Goal: Task Accomplishment & Management: Manage account settings

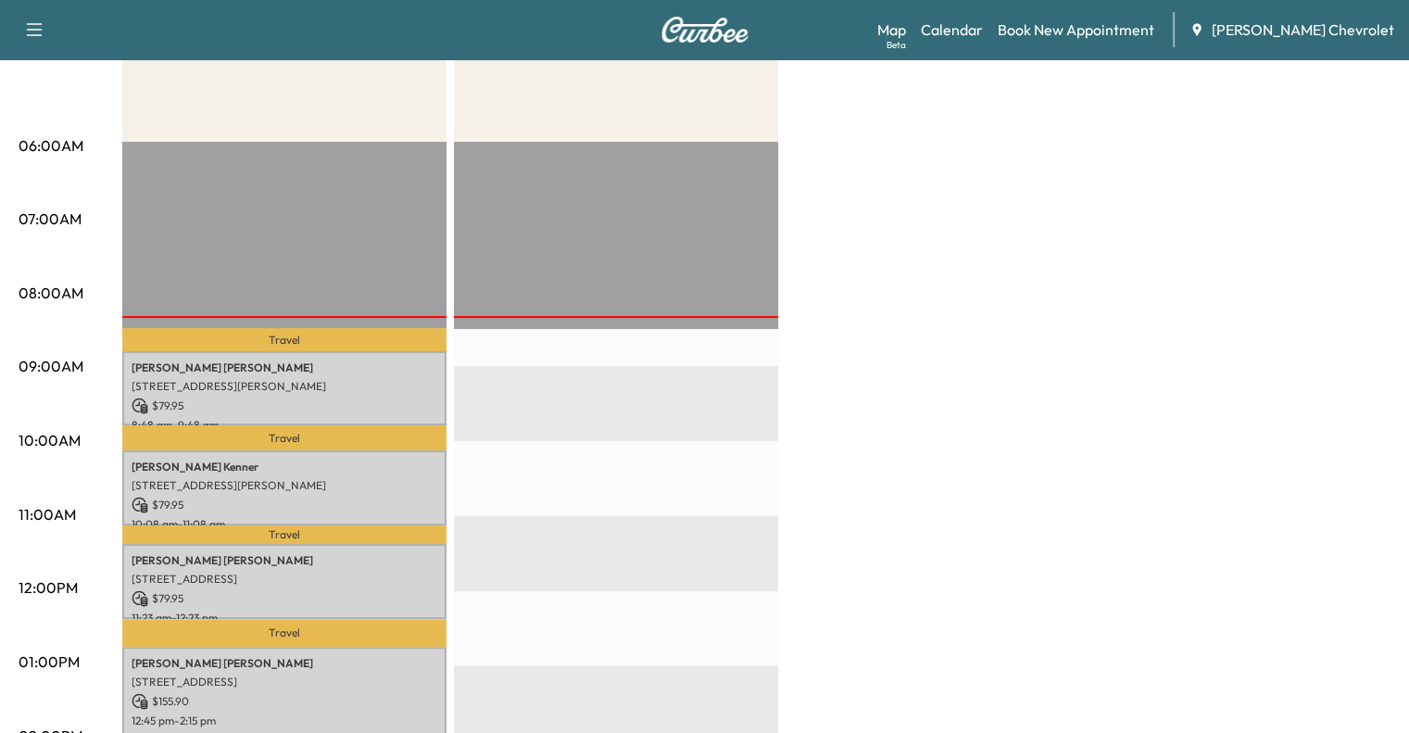
scroll to position [296, 0]
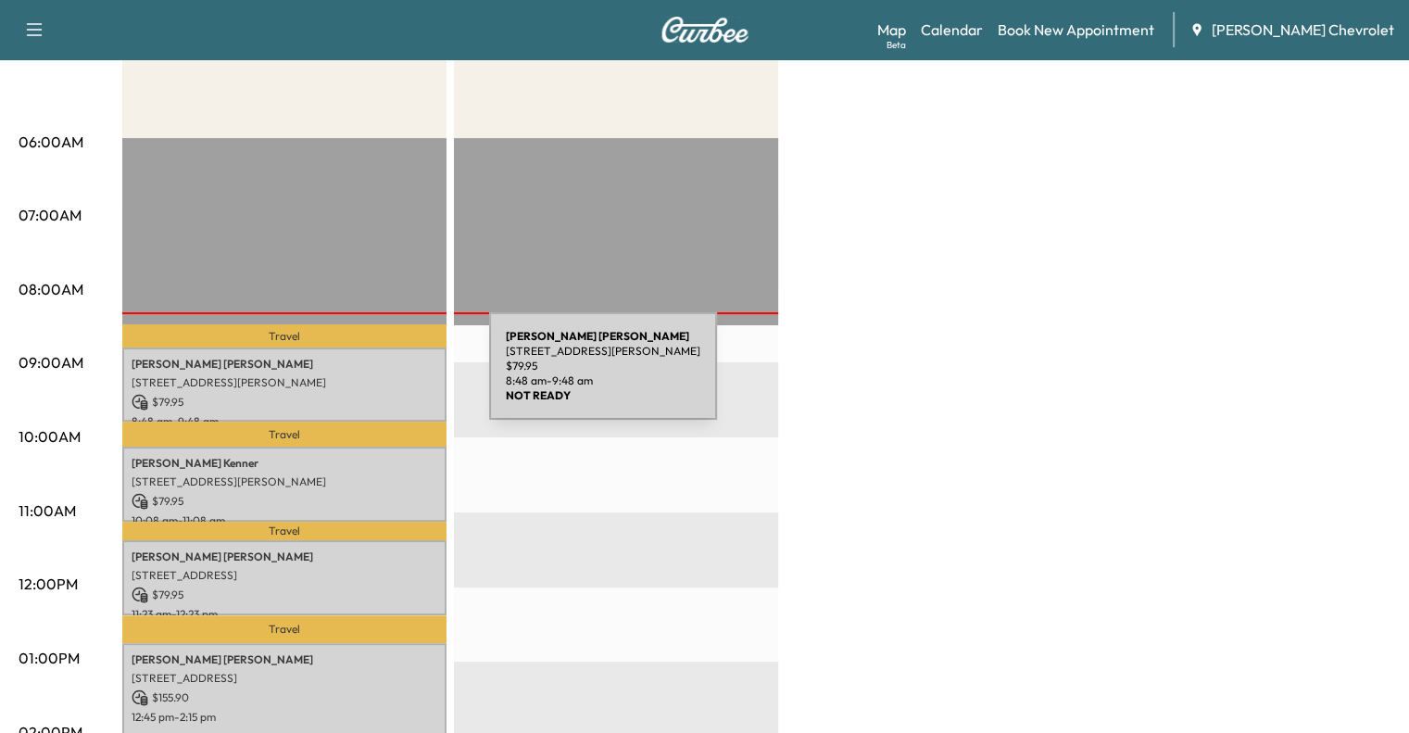
click at [351, 379] on p "[STREET_ADDRESS][PERSON_NAME]" at bounding box center [285, 382] width 306 height 15
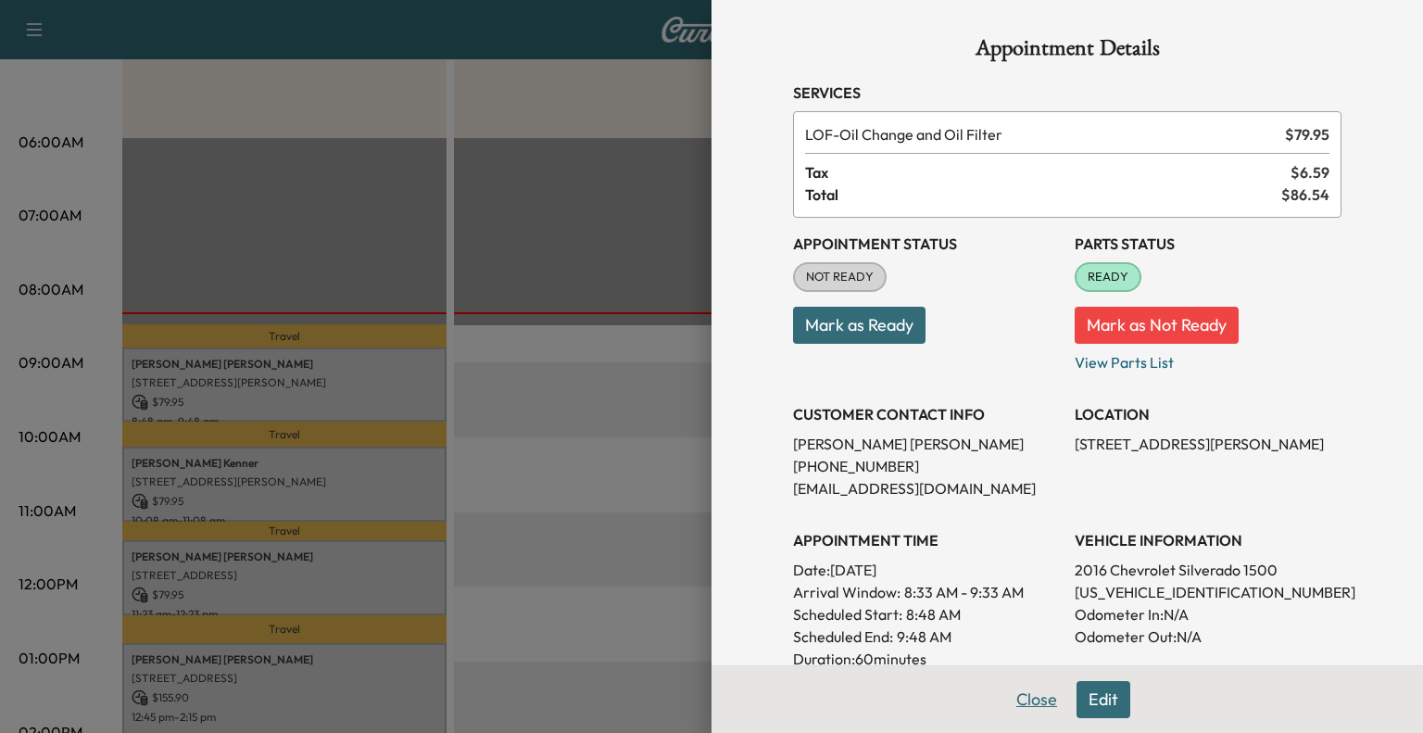
click at [1029, 695] on button "Close" at bounding box center [1036, 699] width 65 height 37
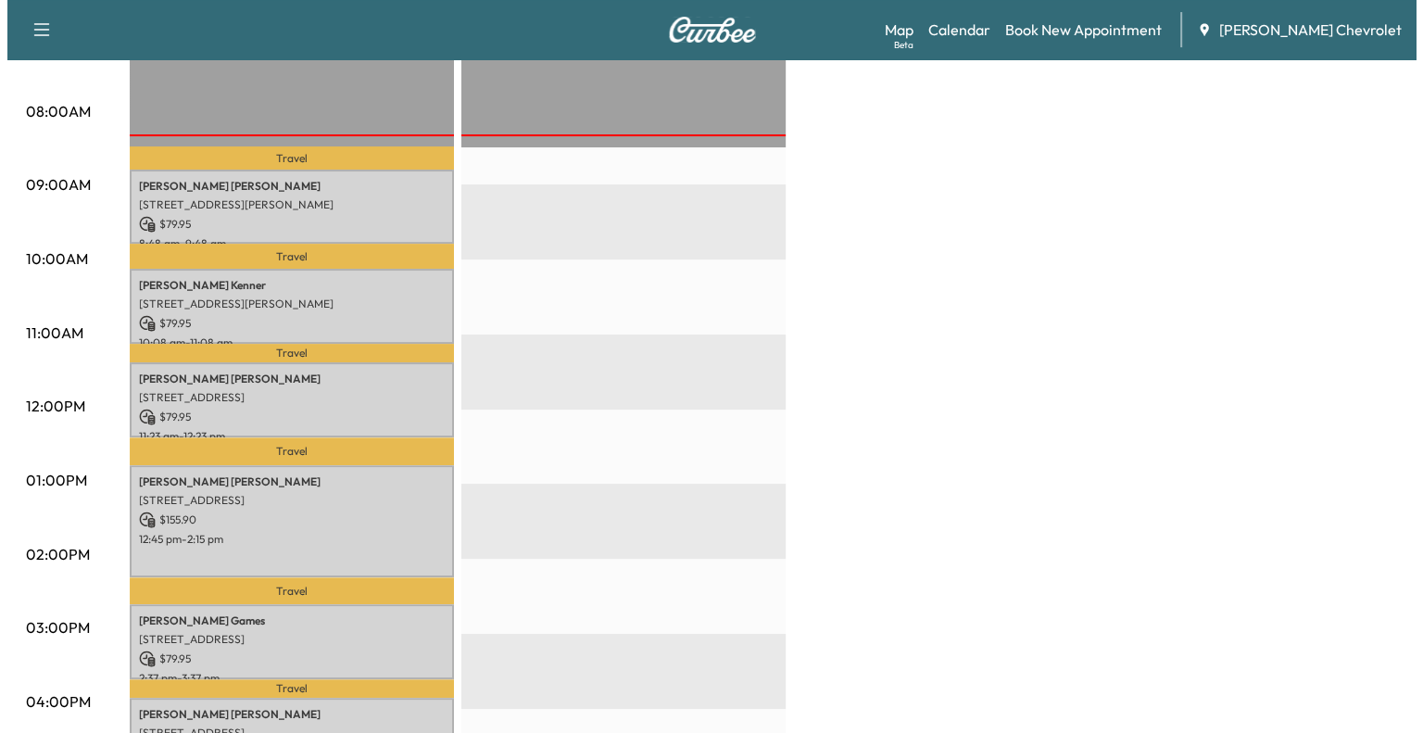
scroll to position [458, 0]
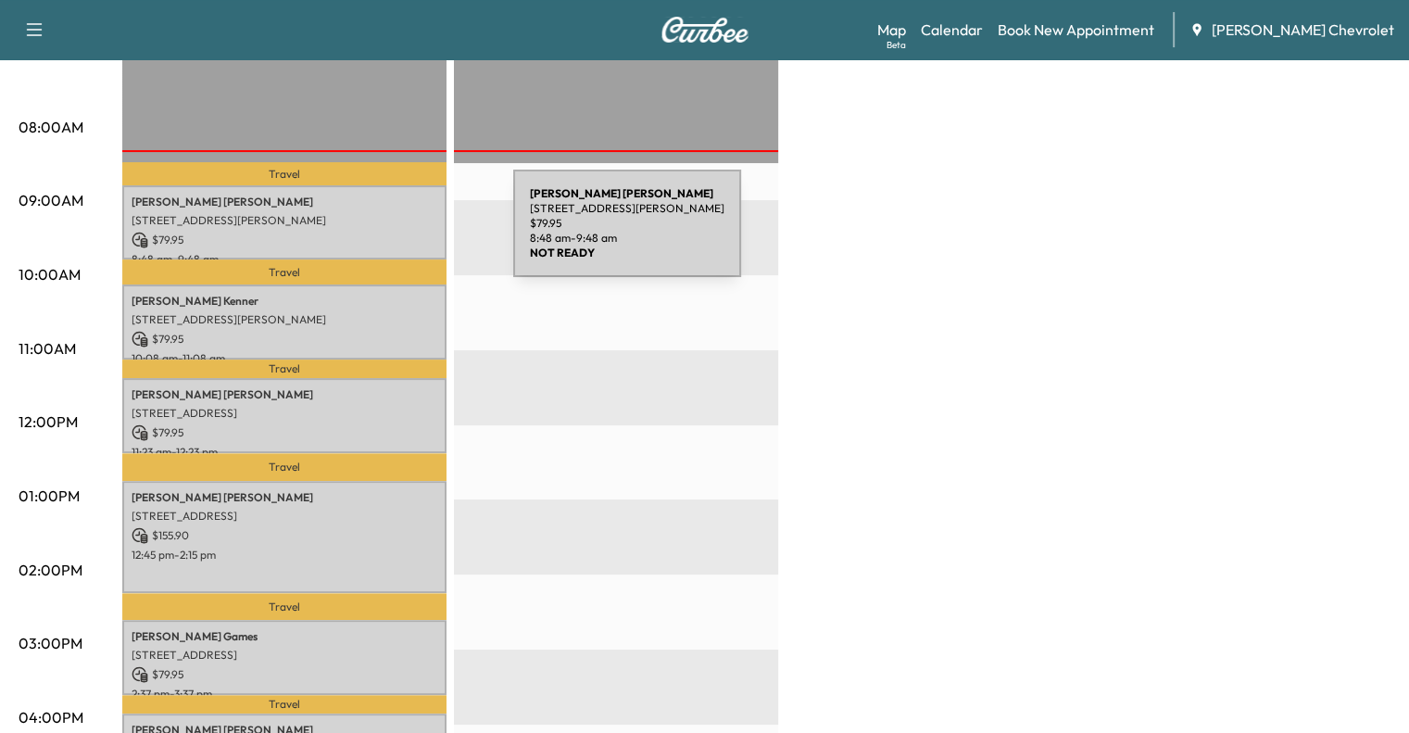
click at [383, 234] on p "$ 79.95" at bounding box center [285, 240] width 306 height 17
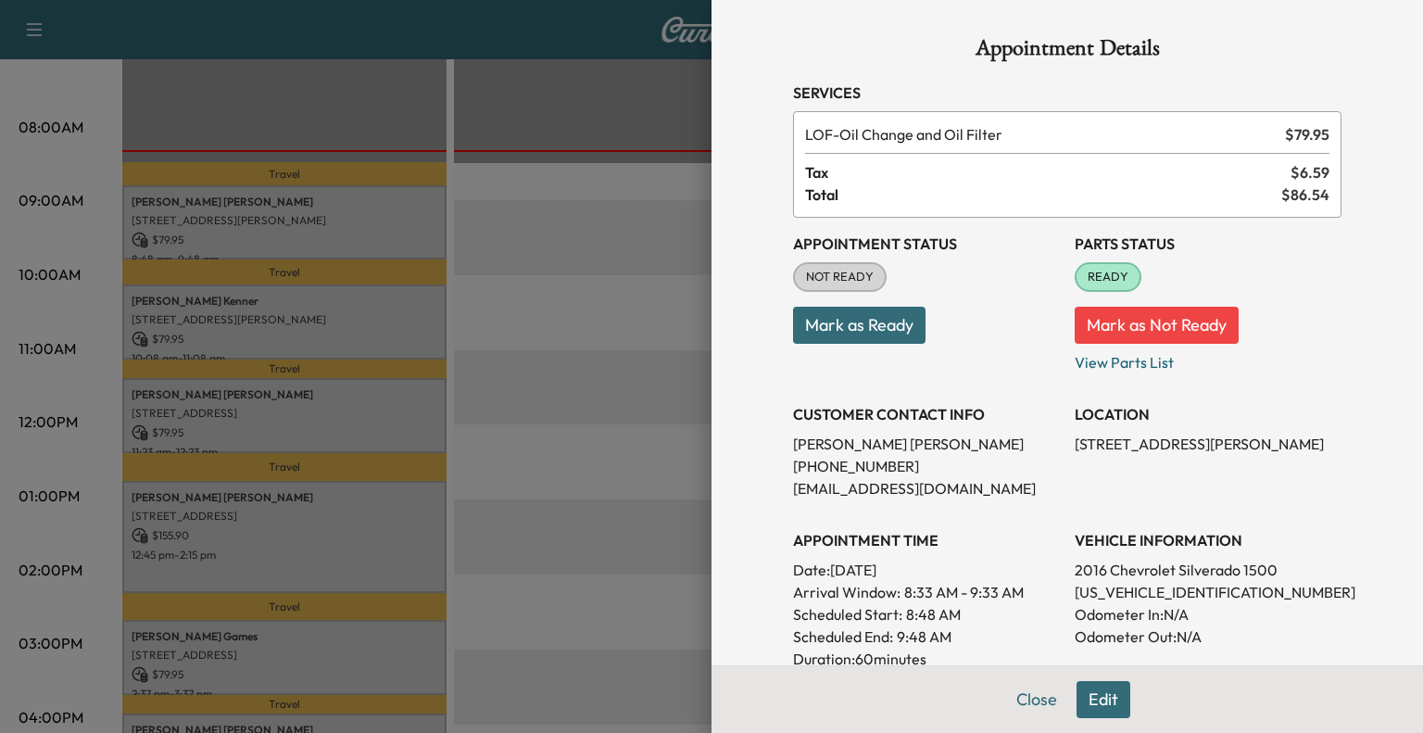
click at [831, 329] on button "Mark as Ready" at bounding box center [859, 325] width 132 height 37
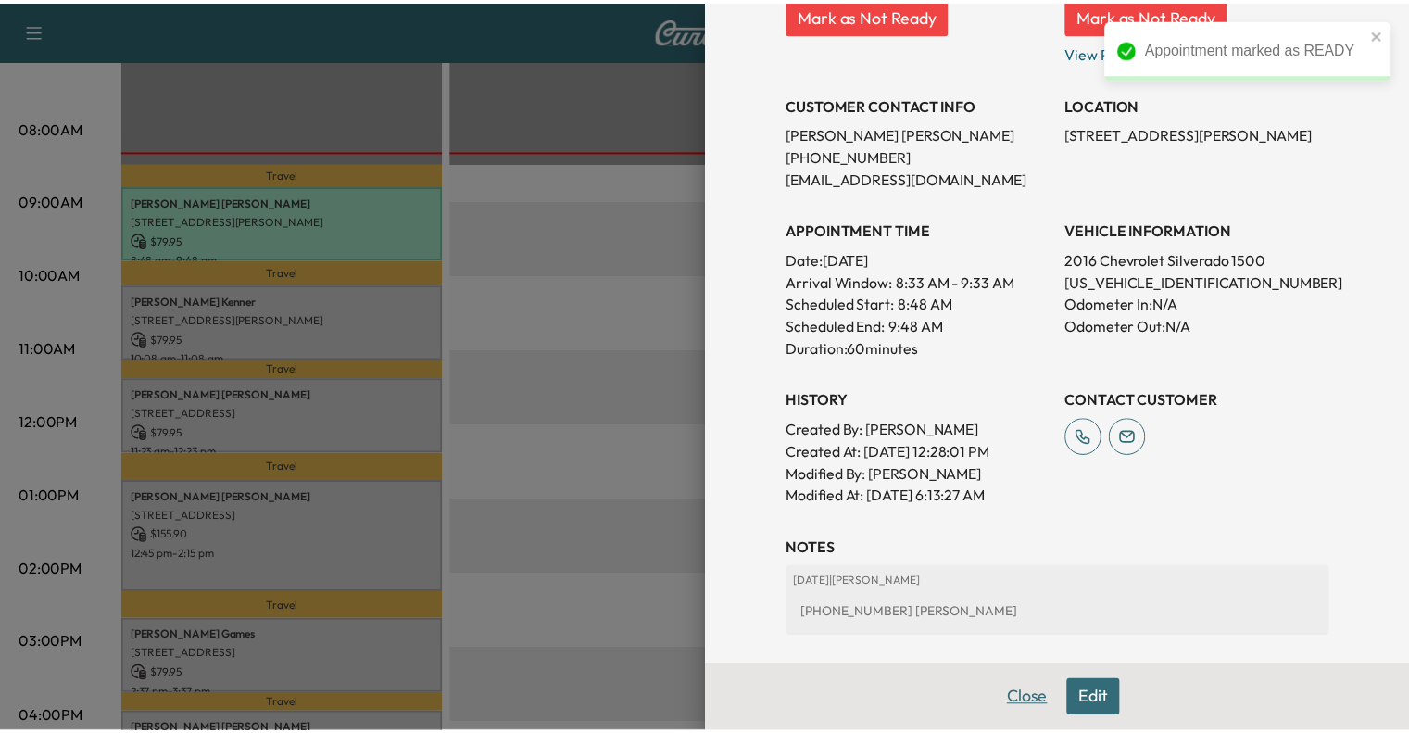
scroll to position [315, 0]
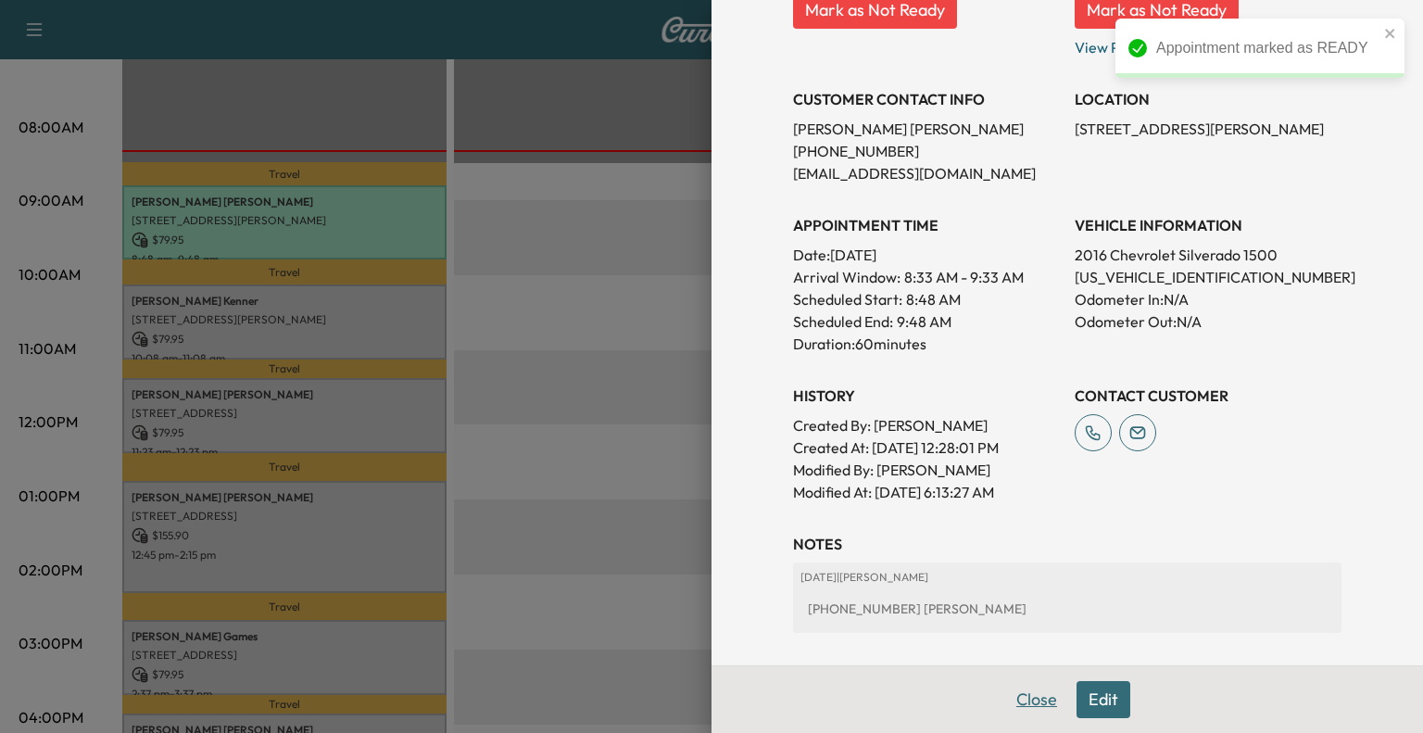
click at [1011, 709] on button "Close" at bounding box center [1036, 699] width 65 height 37
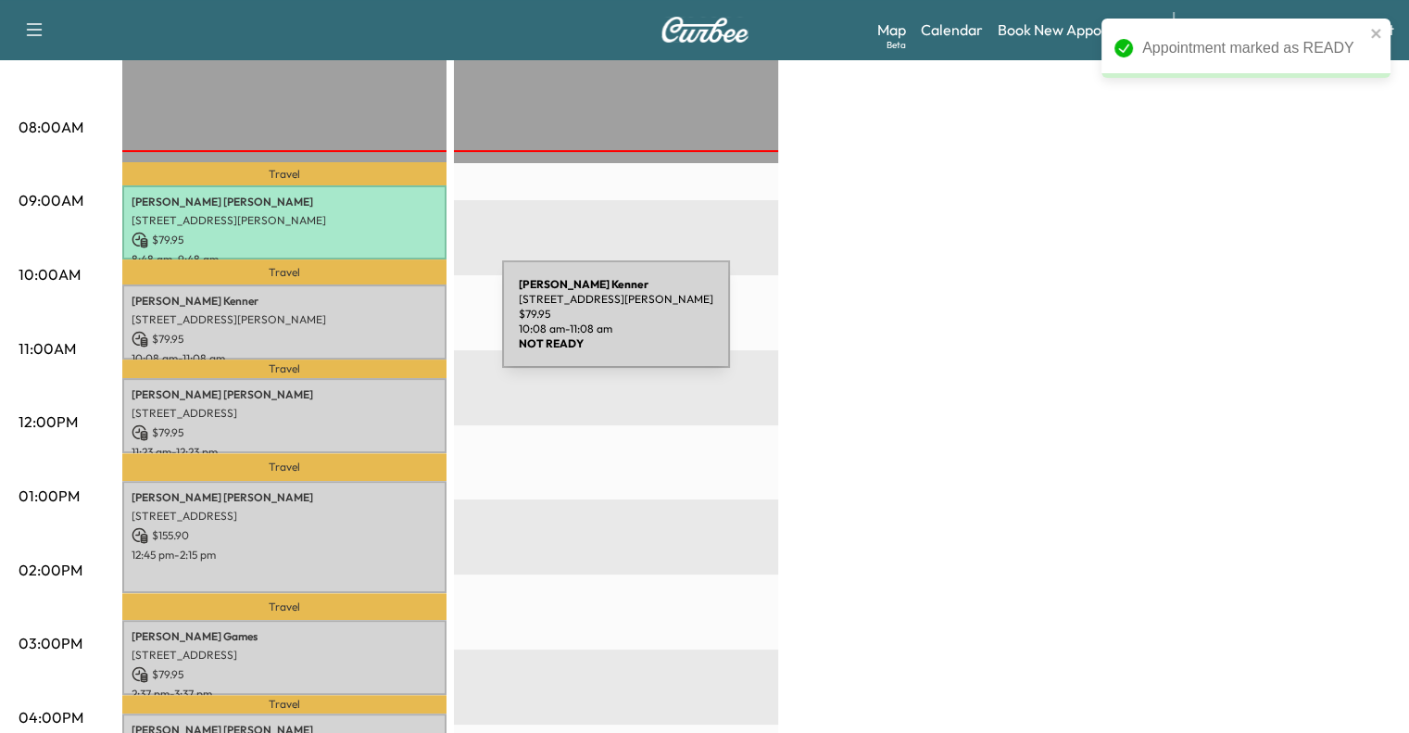
click at [363, 331] on p "$ 79.95" at bounding box center [285, 339] width 306 height 17
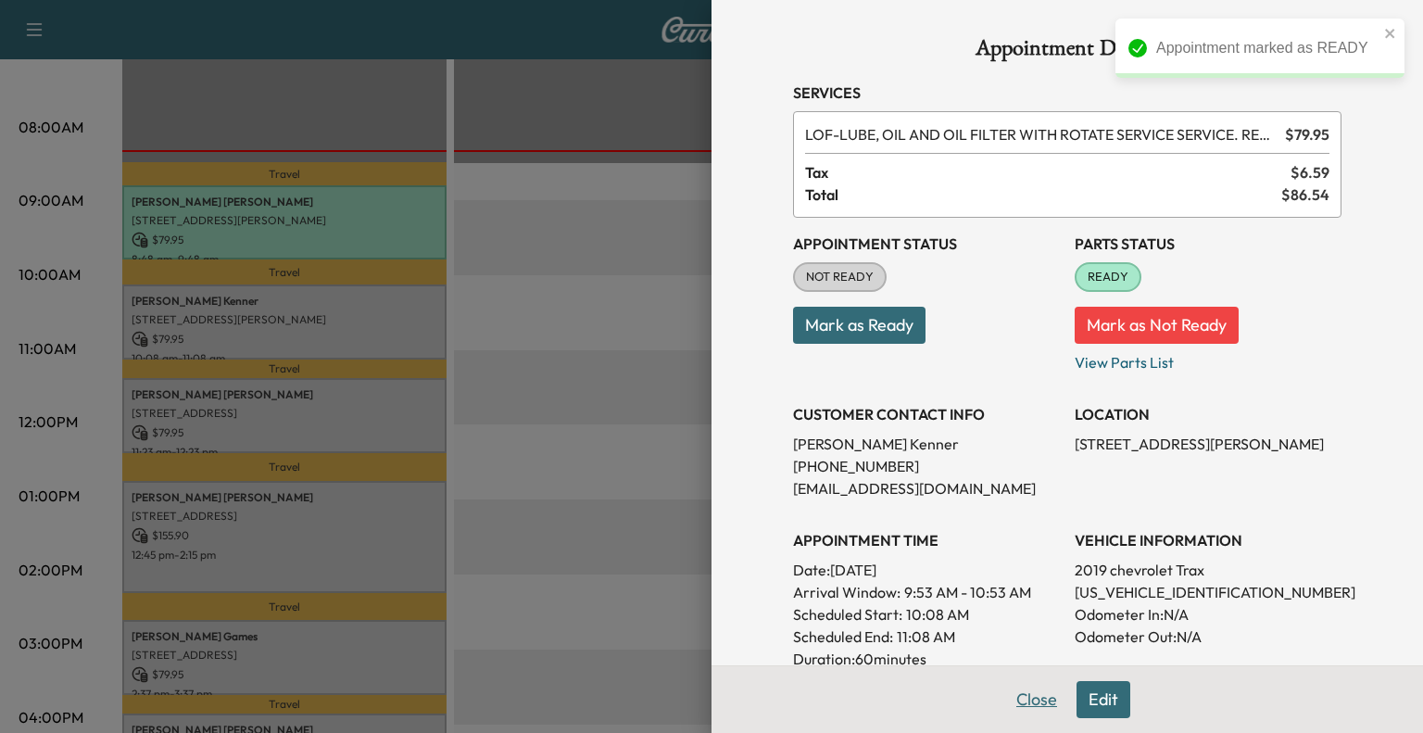
click at [1004, 697] on button "Close" at bounding box center [1036, 699] width 65 height 37
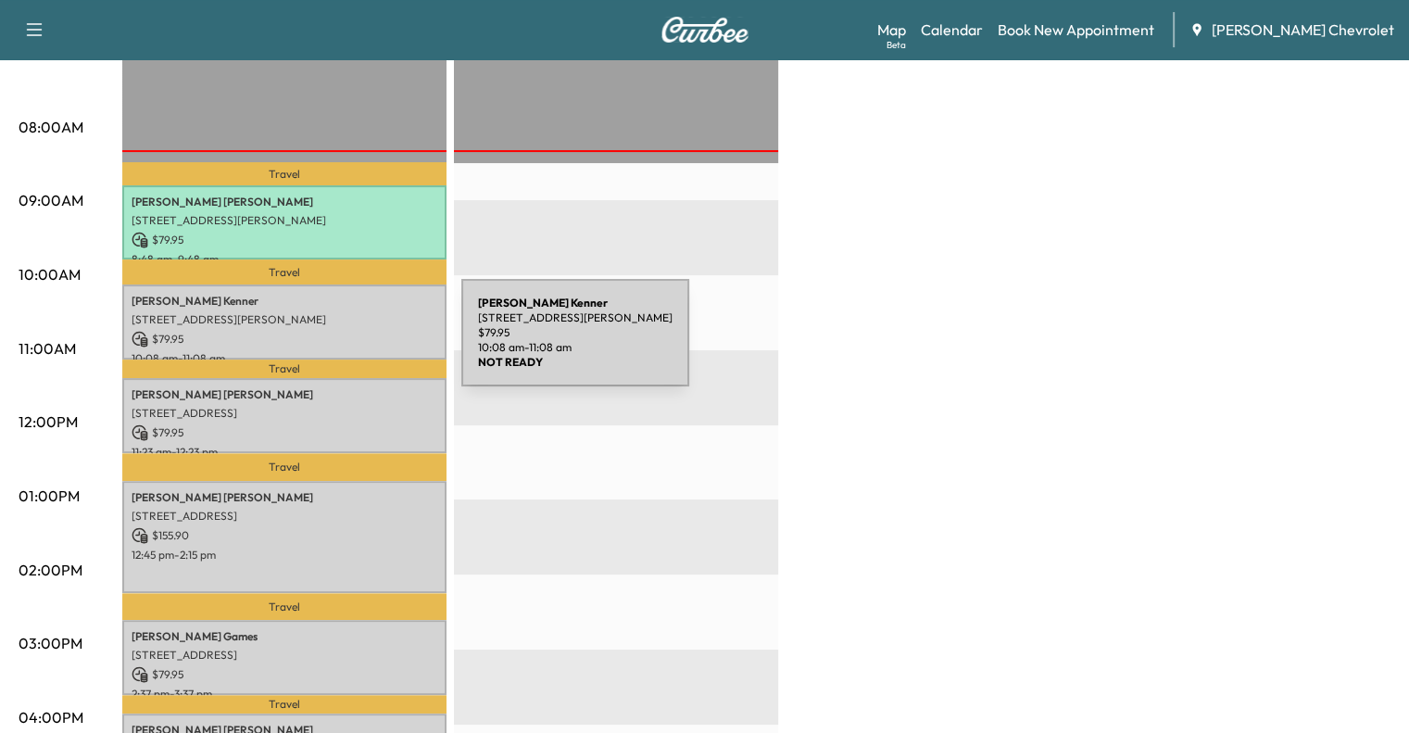
click at [322, 344] on div "[PERSON_NAME] [STREET_ADDRESS][PERSON_NAME] $ 79.95 10:08 am - 11:08 am" at bounding box center [284, 321] width 324 height 75
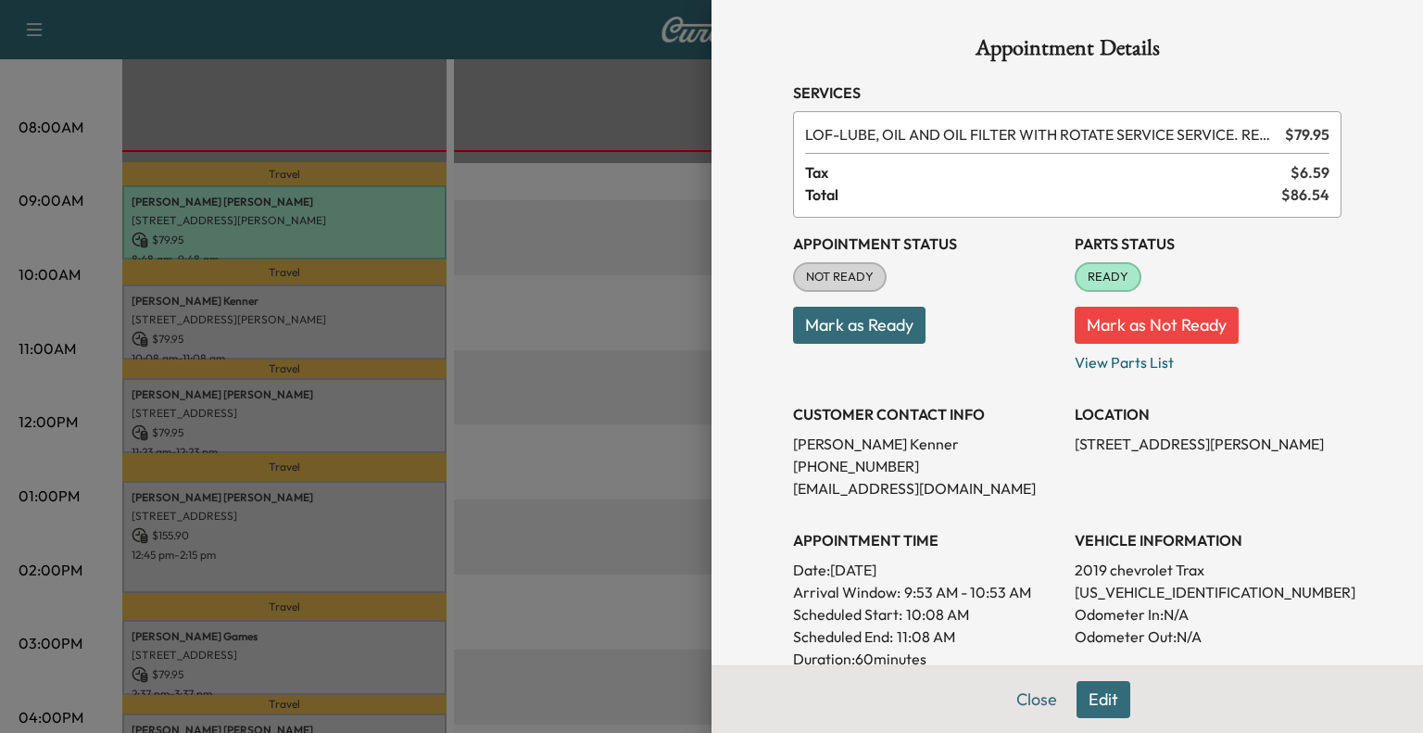
click at [841, 337] on button "Mark as Ready" at bounding box center [859, 325] width 132 height 37
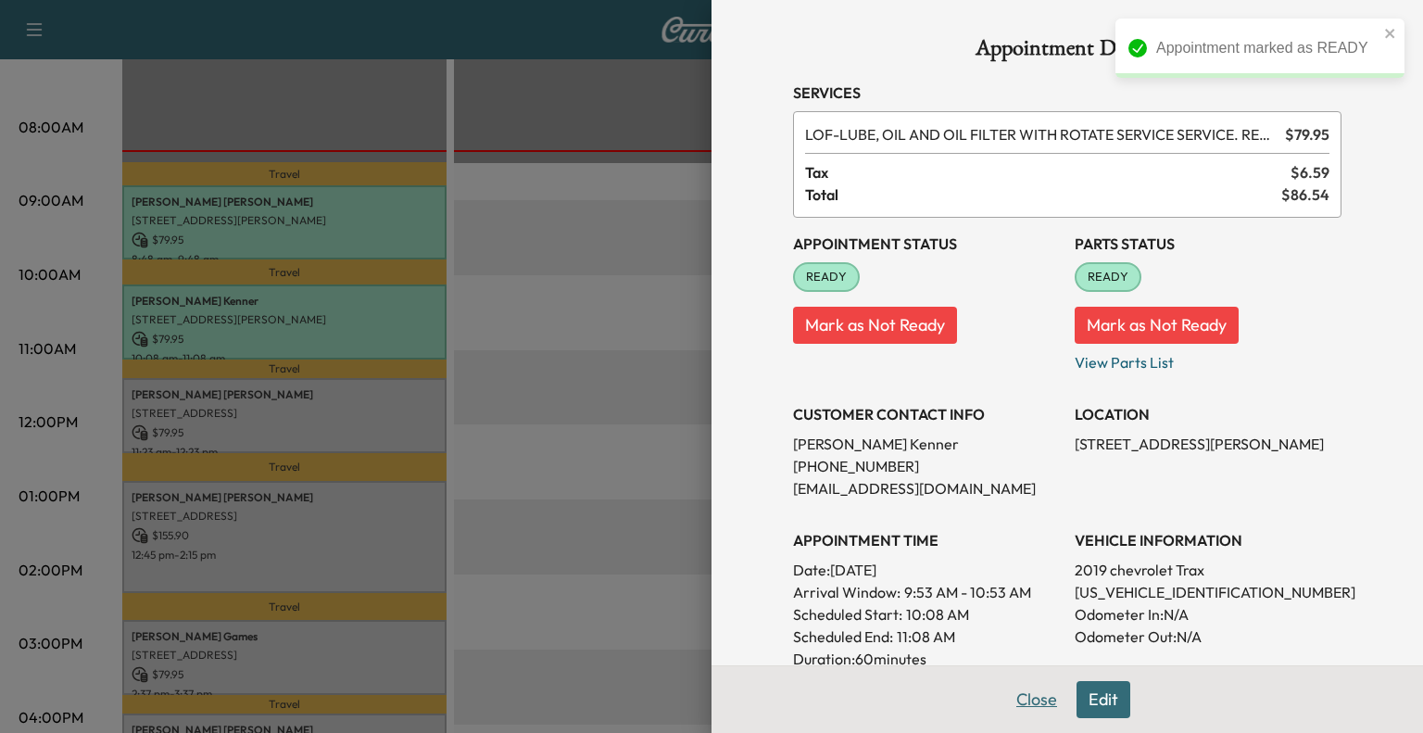
click at [1036, 705] on button "Close" at bounding box center [1036, 699] width 65 height 37
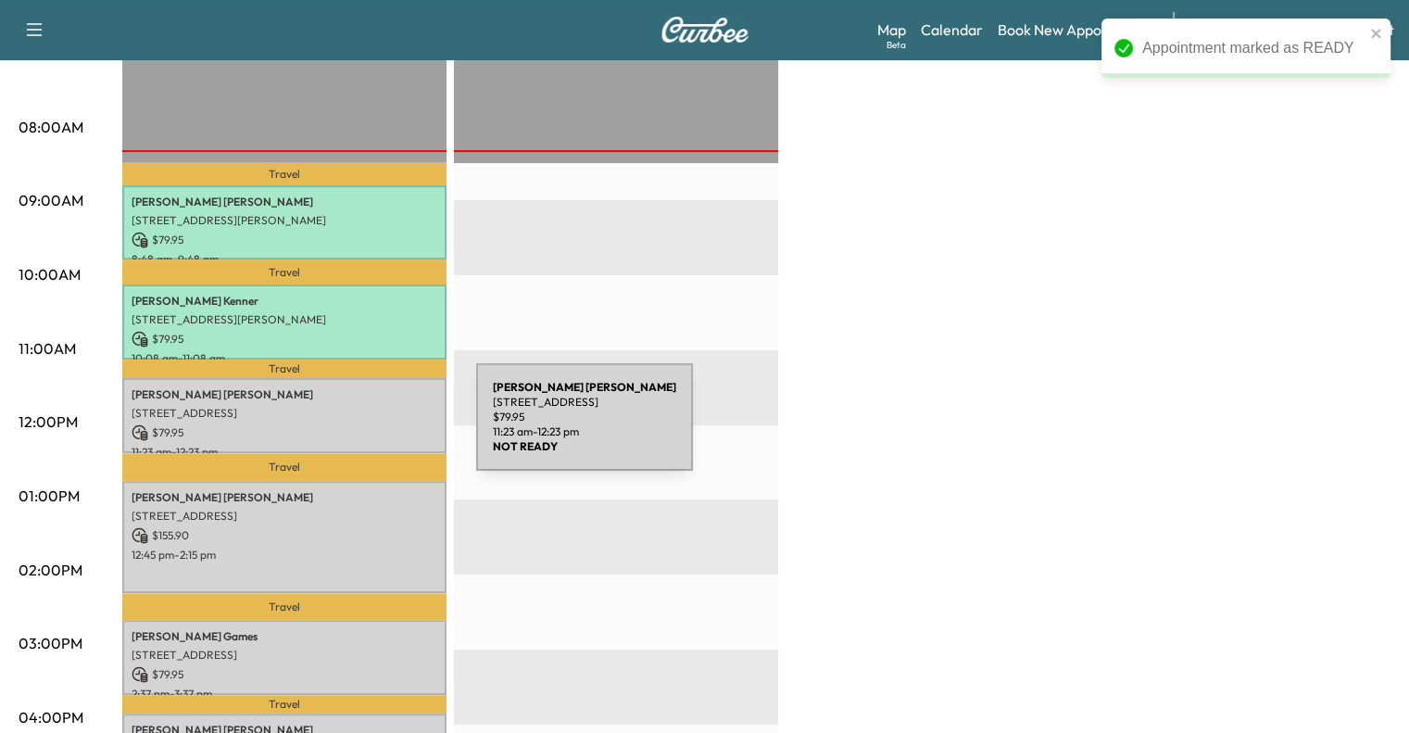
click at [337, 428] on p "$ 79.95" at bounding box center [285, 432] width 306 height 17
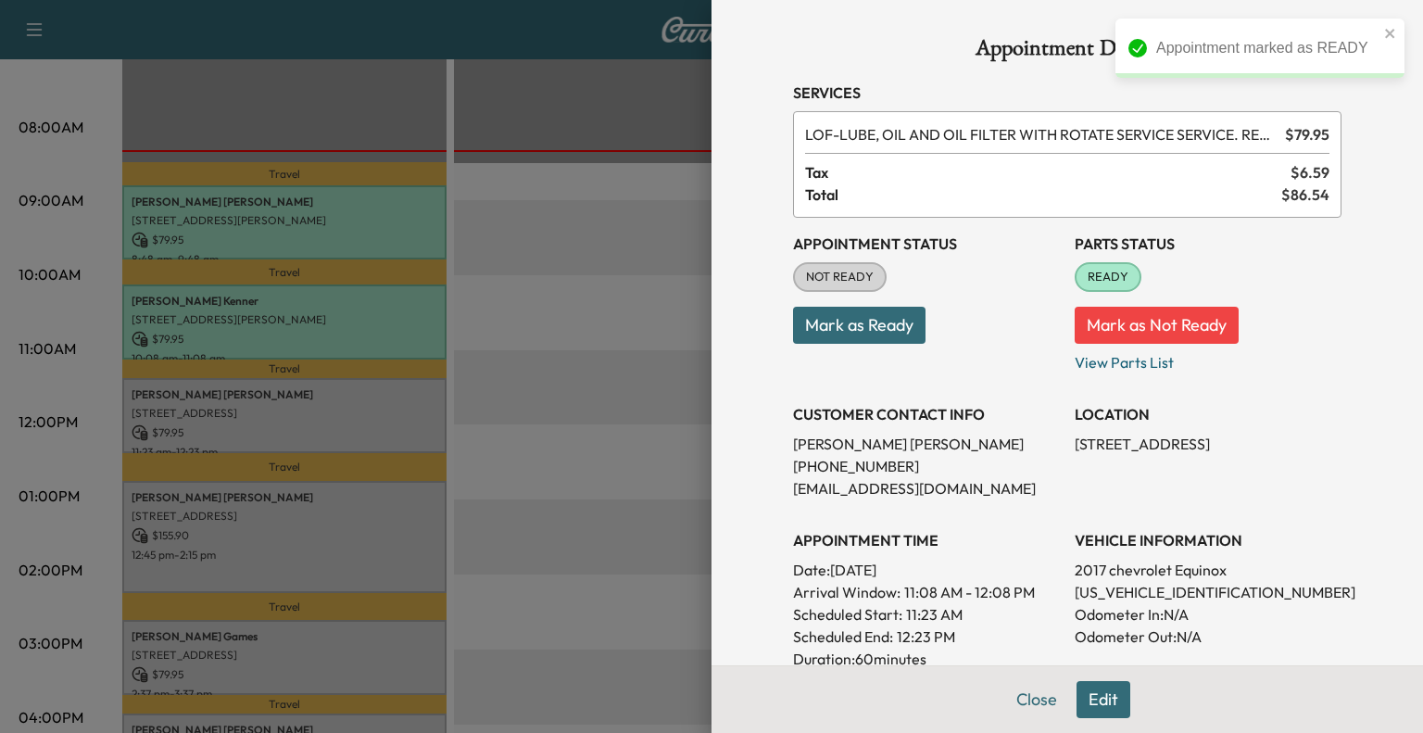
click at [874, 316] on button "Mark as Ready" at bounding box center [859, 325] width 132 height 37
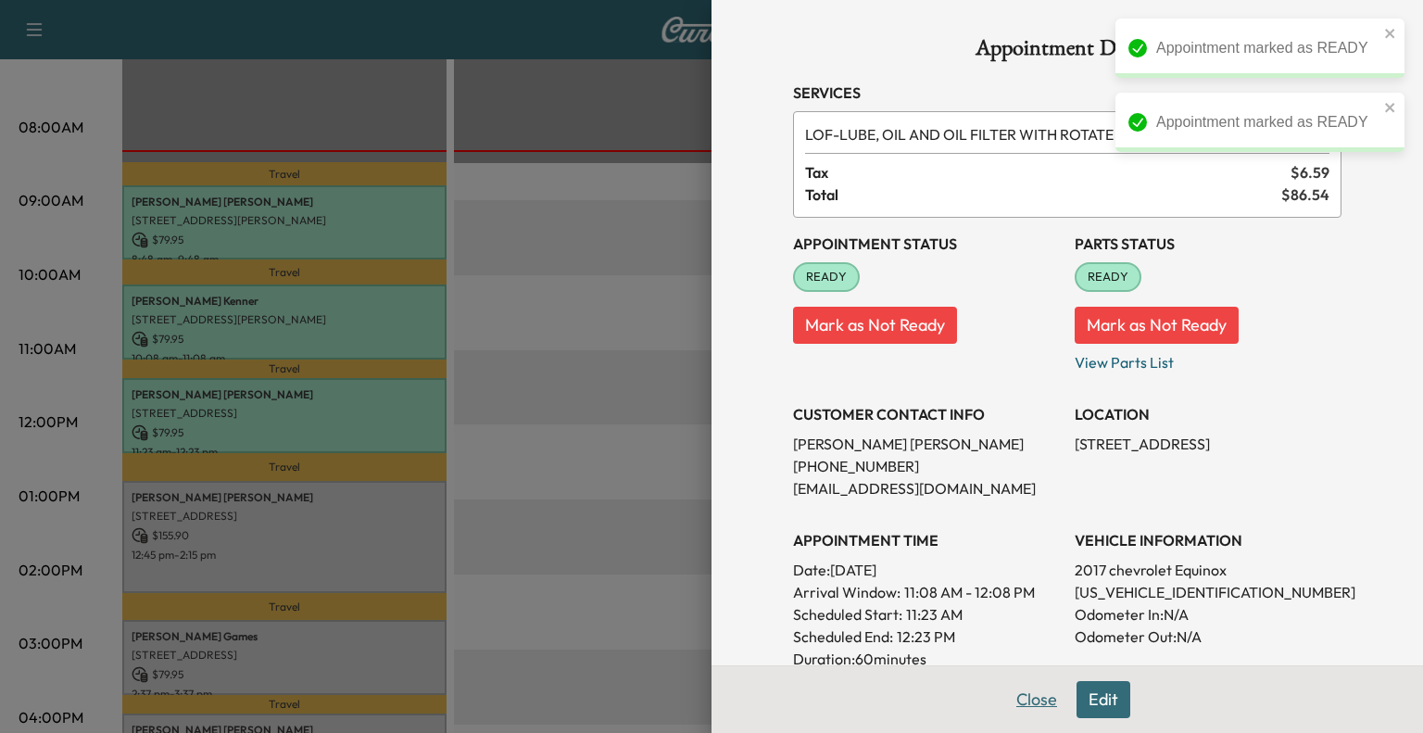
click at [1026, 709] on button "Close" at bounding box center [1036, 699] width 65 height 37
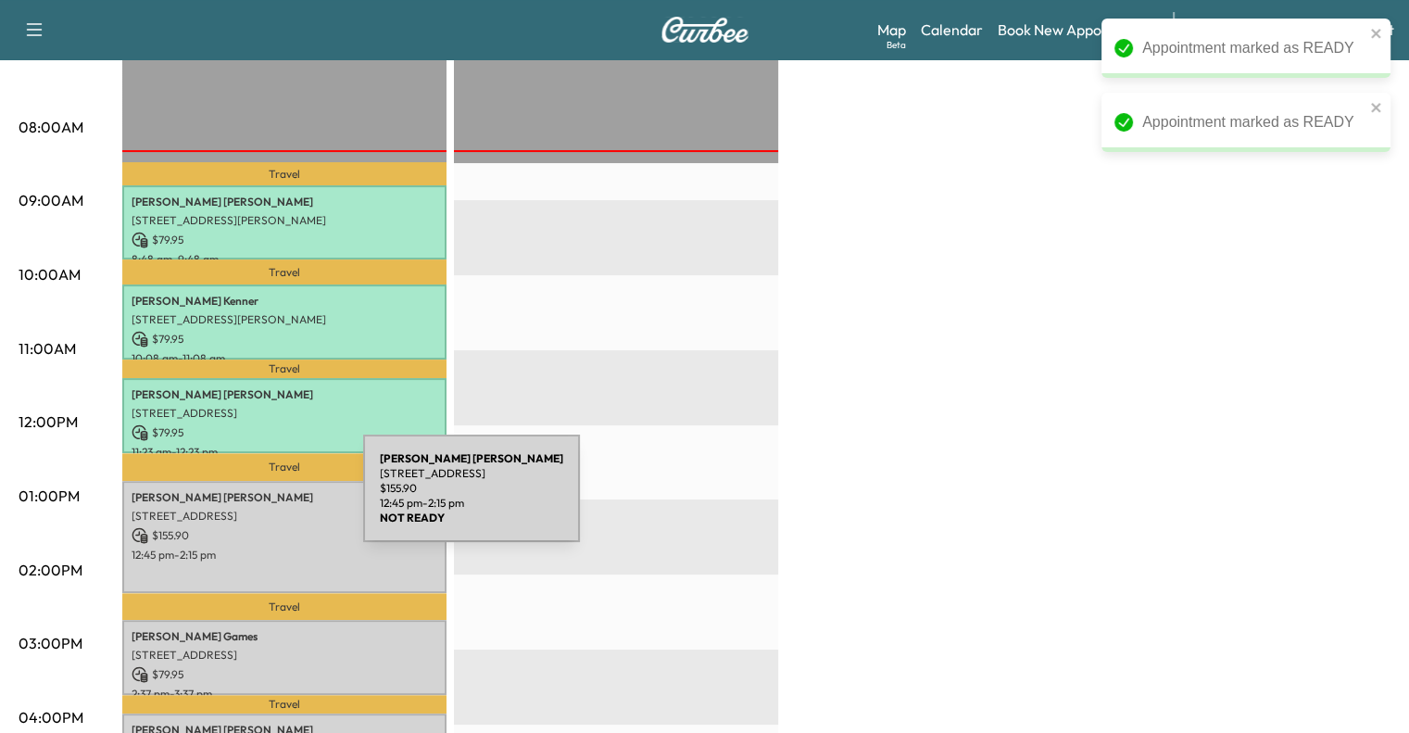
click at [224, 499] on div "[PERSON_NAME] [STREET_ADDRESS] $ 155.90 12:45 pm - 2:15 pm" at bounding box center [284, 537] width 324 height 112
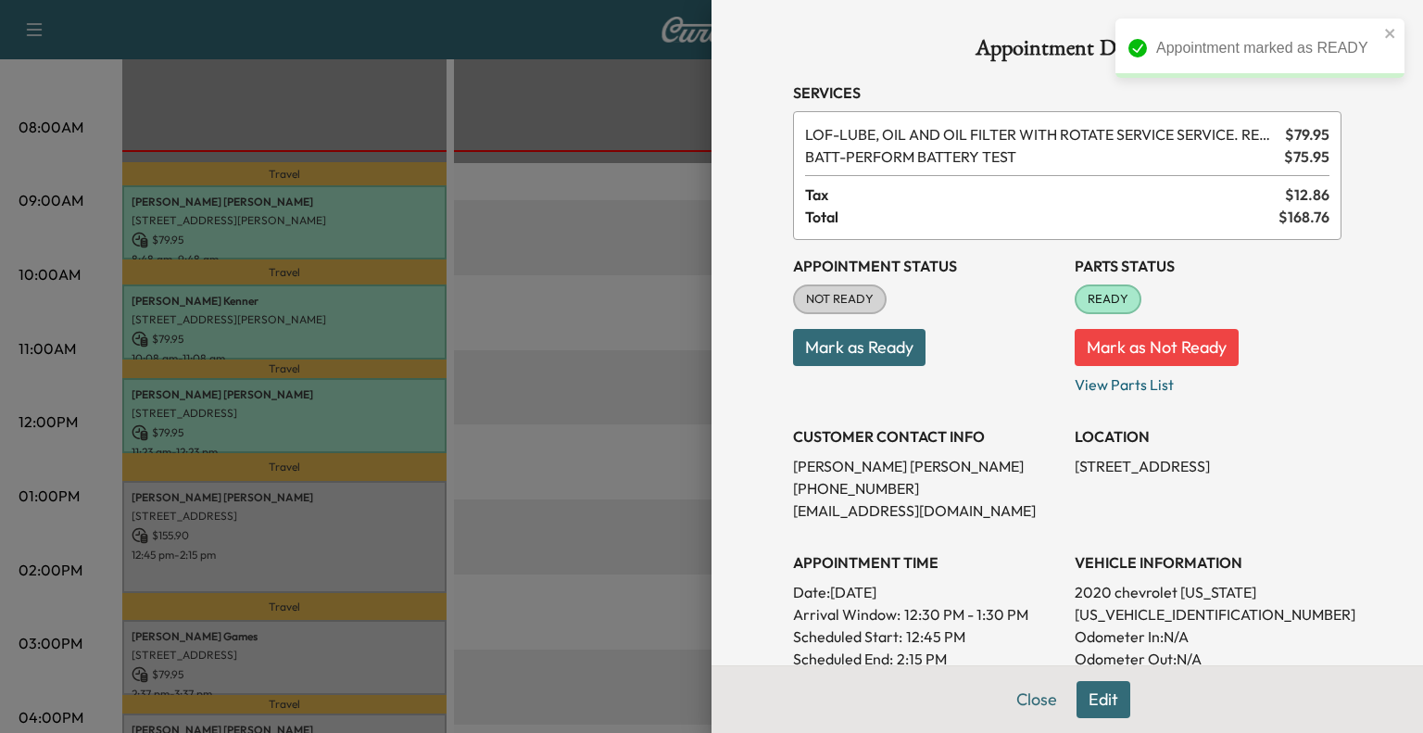
click at [848, 355] on button "Mark as Ready" at bounding box center [859, 347] width 132 height 37
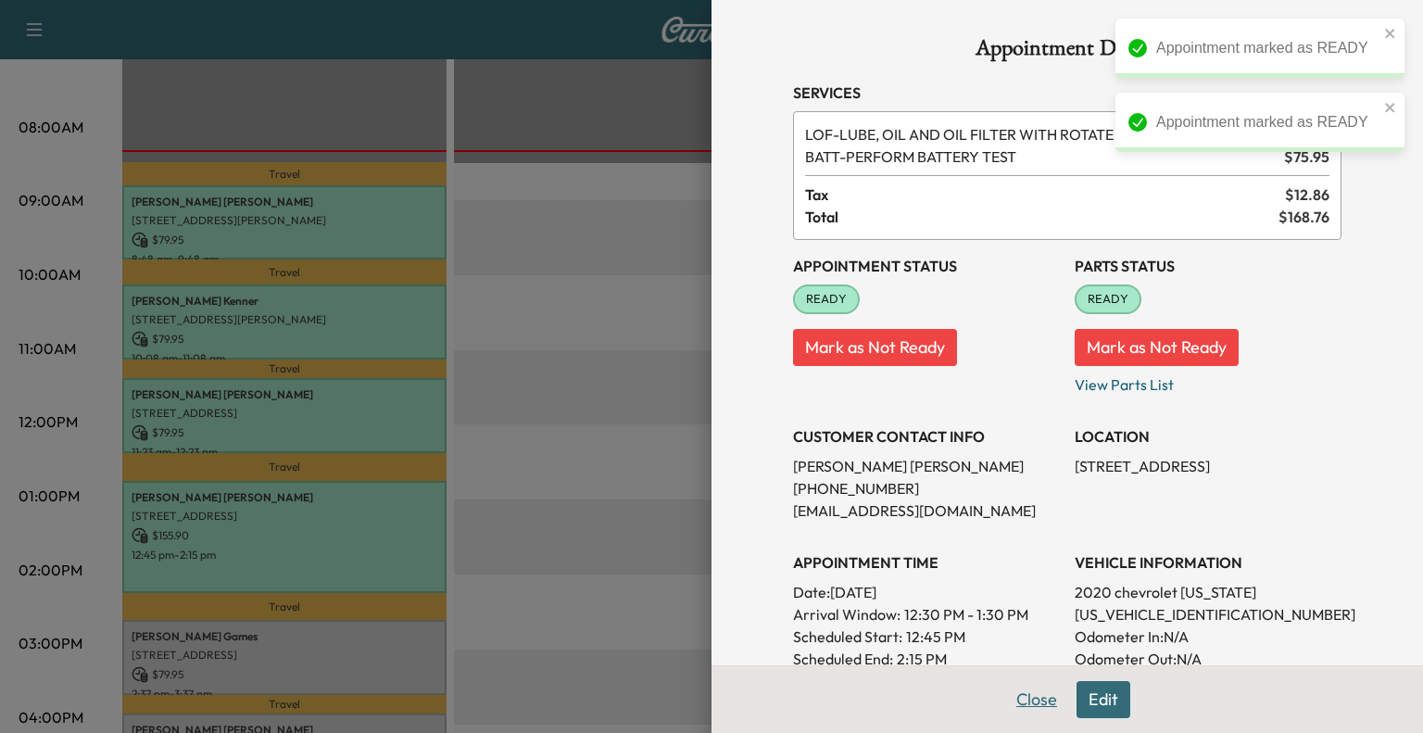
click at [1021, 709] on button "Close" at bounding box center [1036, 699] width 65 height 37
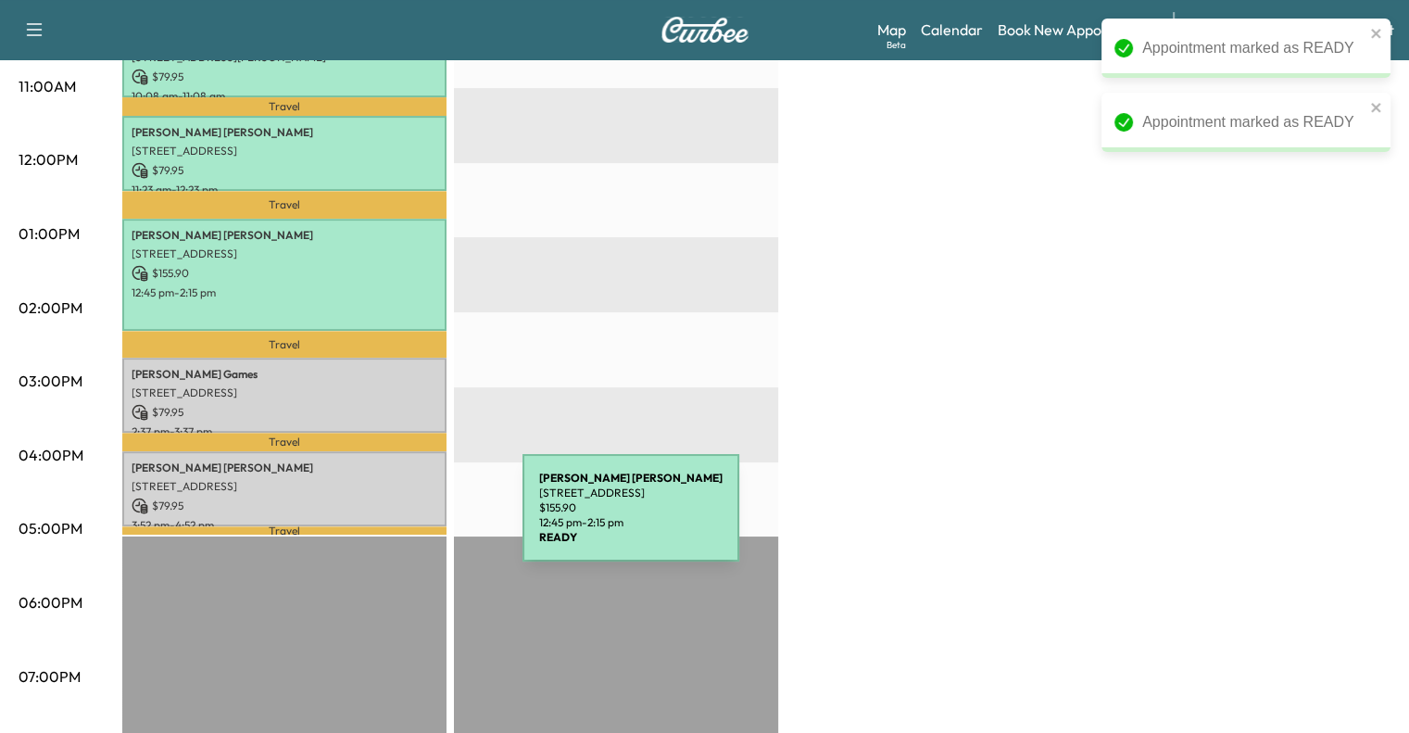
scroll to position [722, 0]
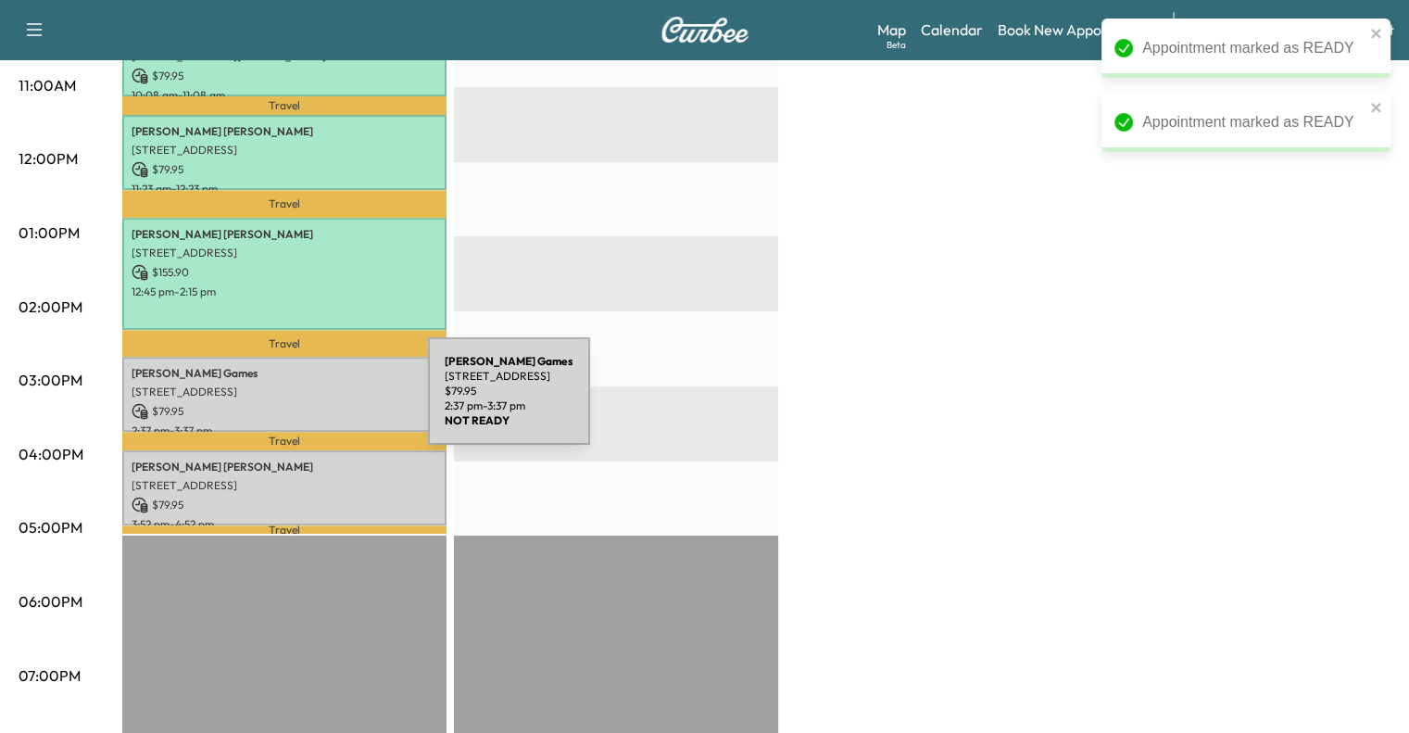
click at [289, 403] on p "$ 79.95" at bounding box center [285, 411] width 306 height 17
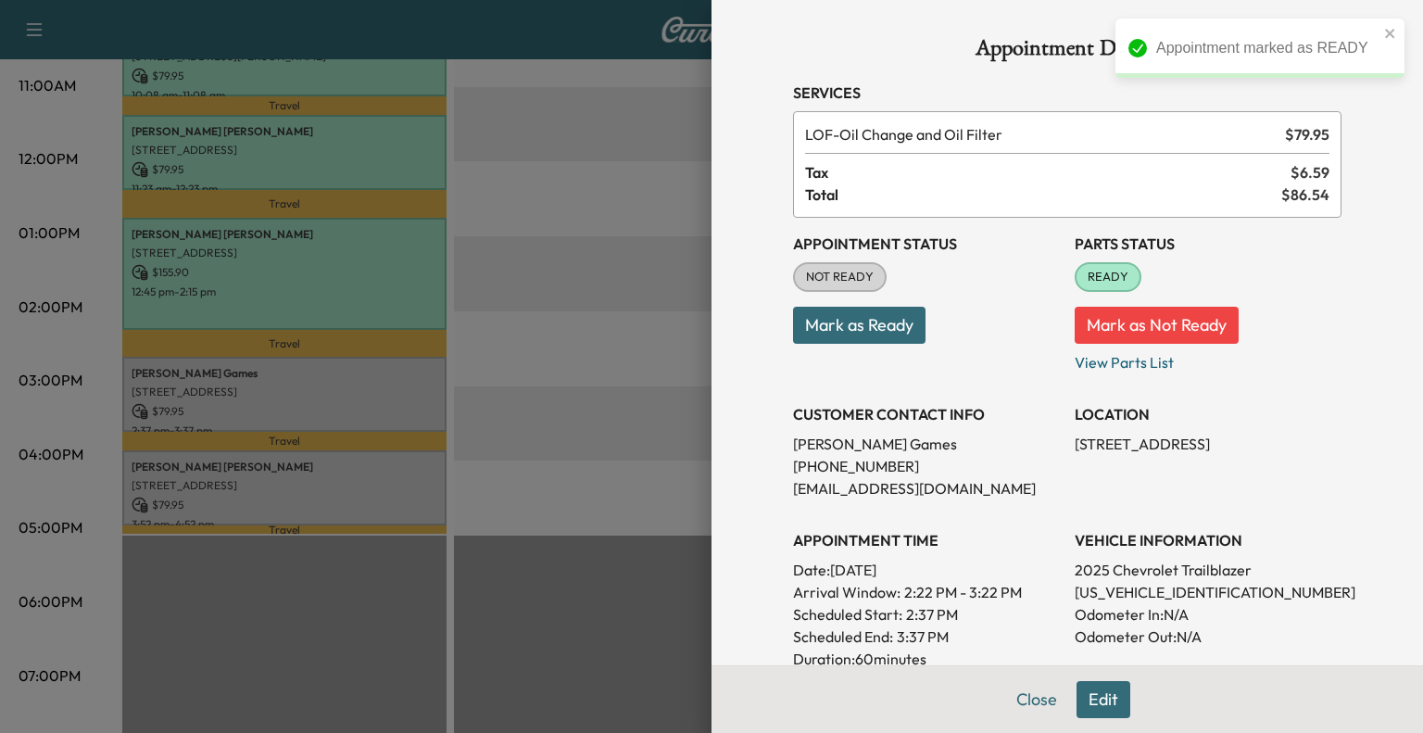
click at [873, 333] on button "Mark as Ready" at bounding box center [859, 325] width 132 height 37
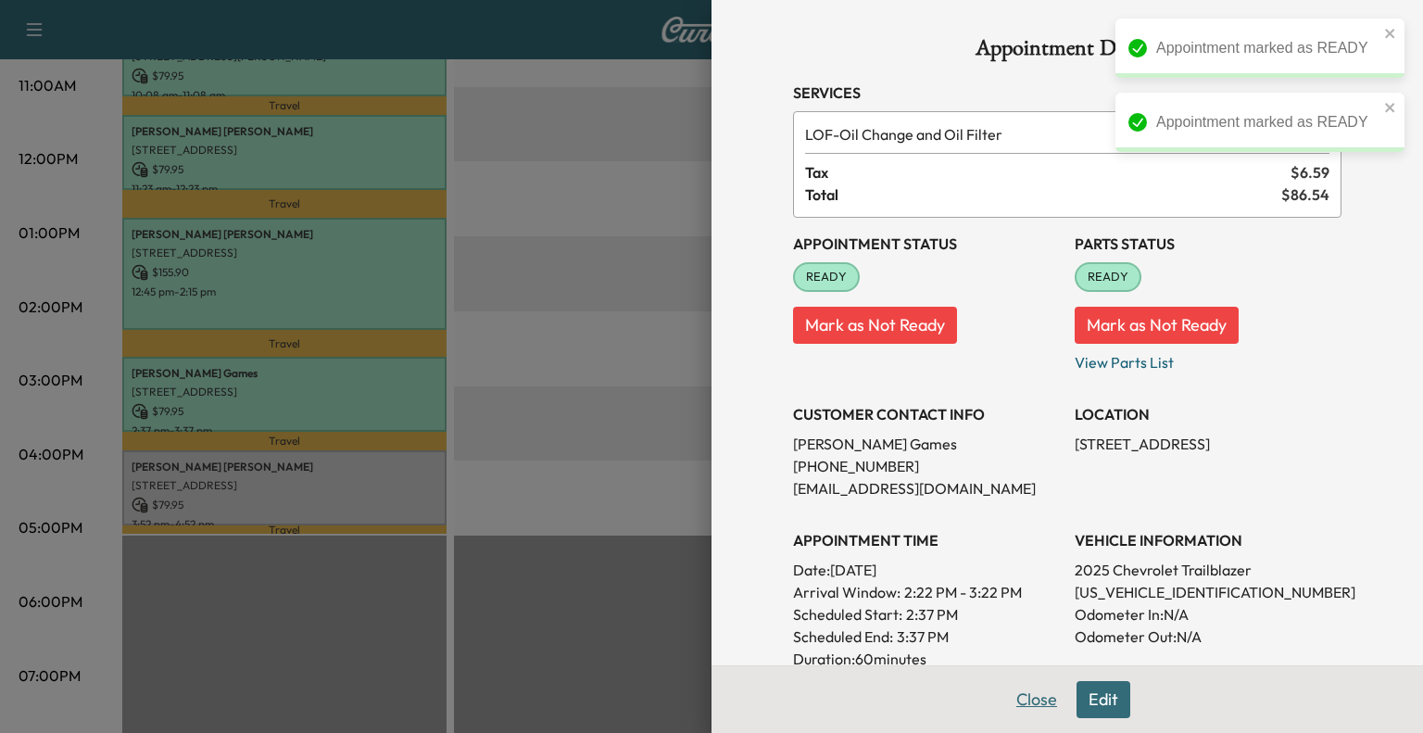
click at [1034, 715] on button "Close" at bounding box center [1036, 699] width 65 height 37
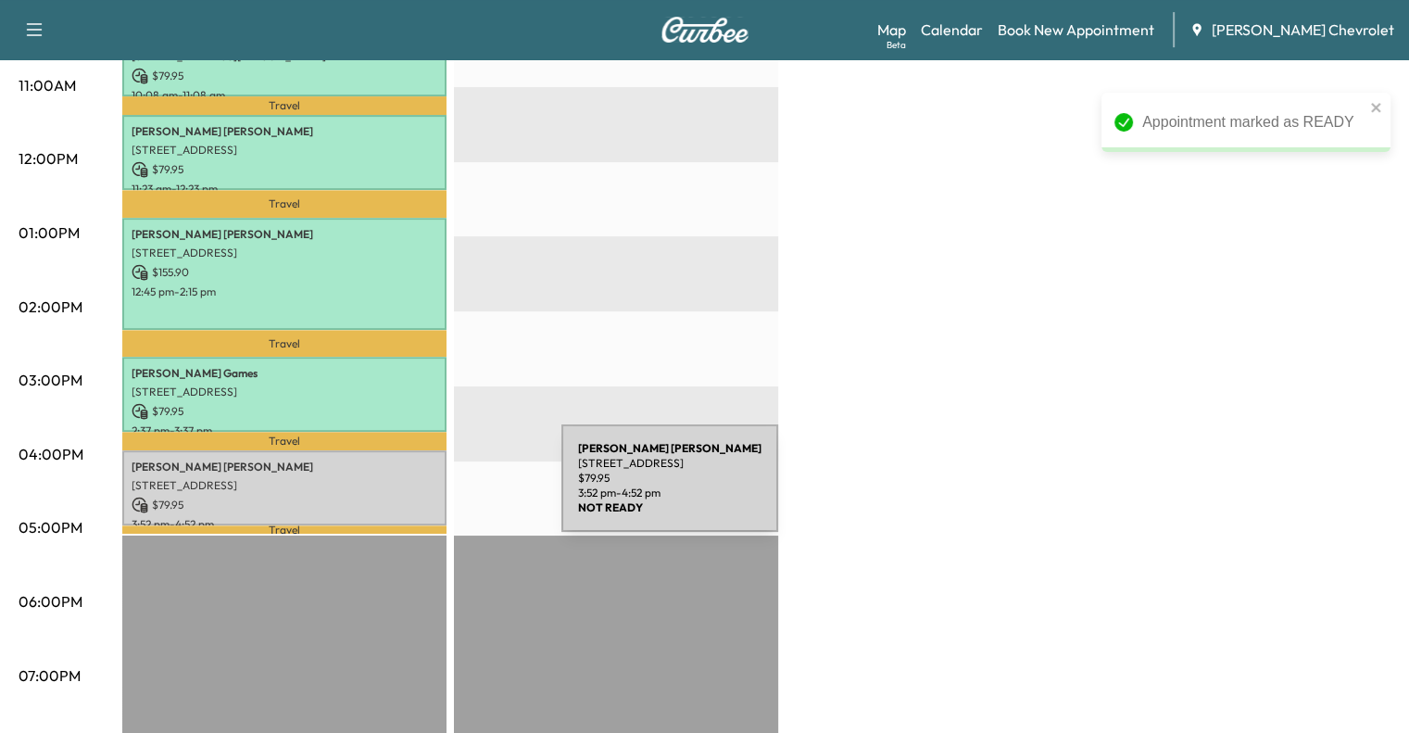
click at [420, 496] on p "$ 79.95" at bounding box center [285, 504] width 306 height 17
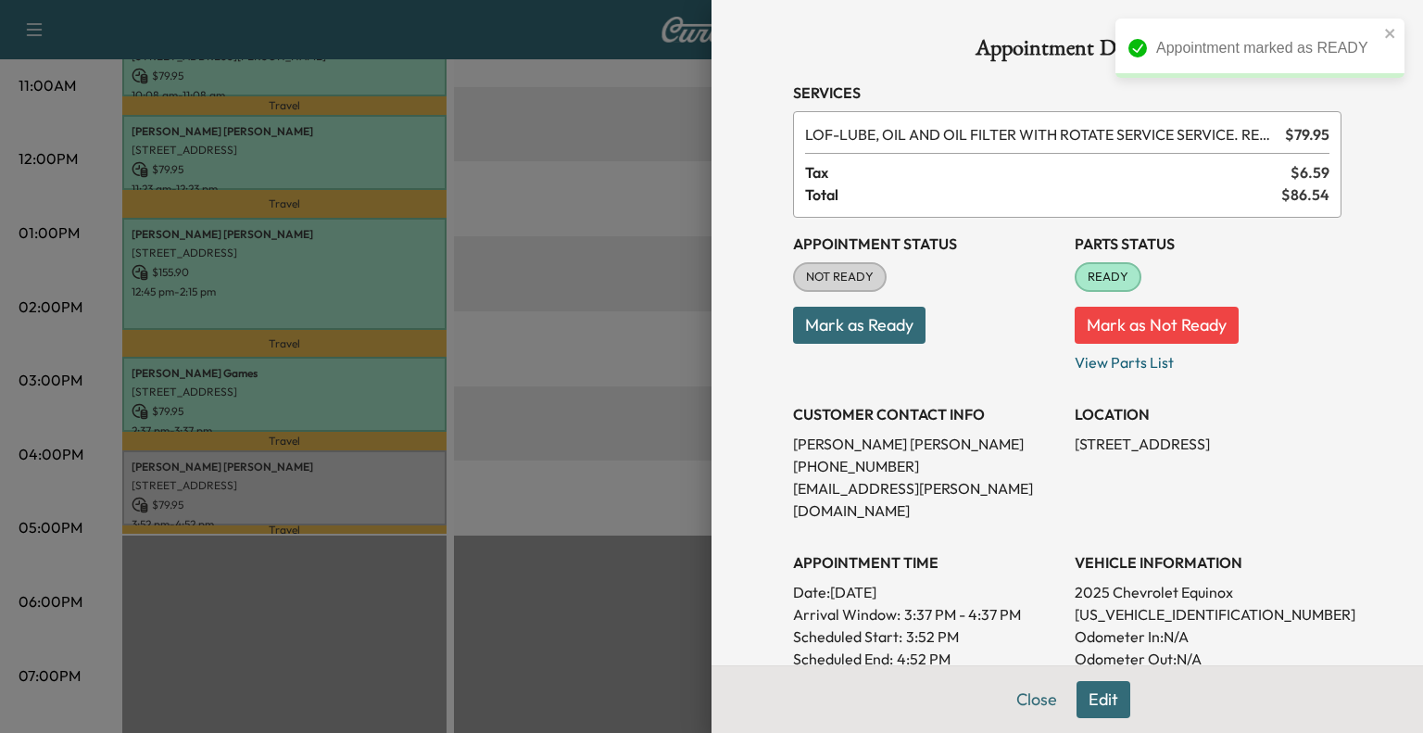
click at [862, 326] on button "Mark as Ready" at bounding box center [859, 325] width 132 height 37
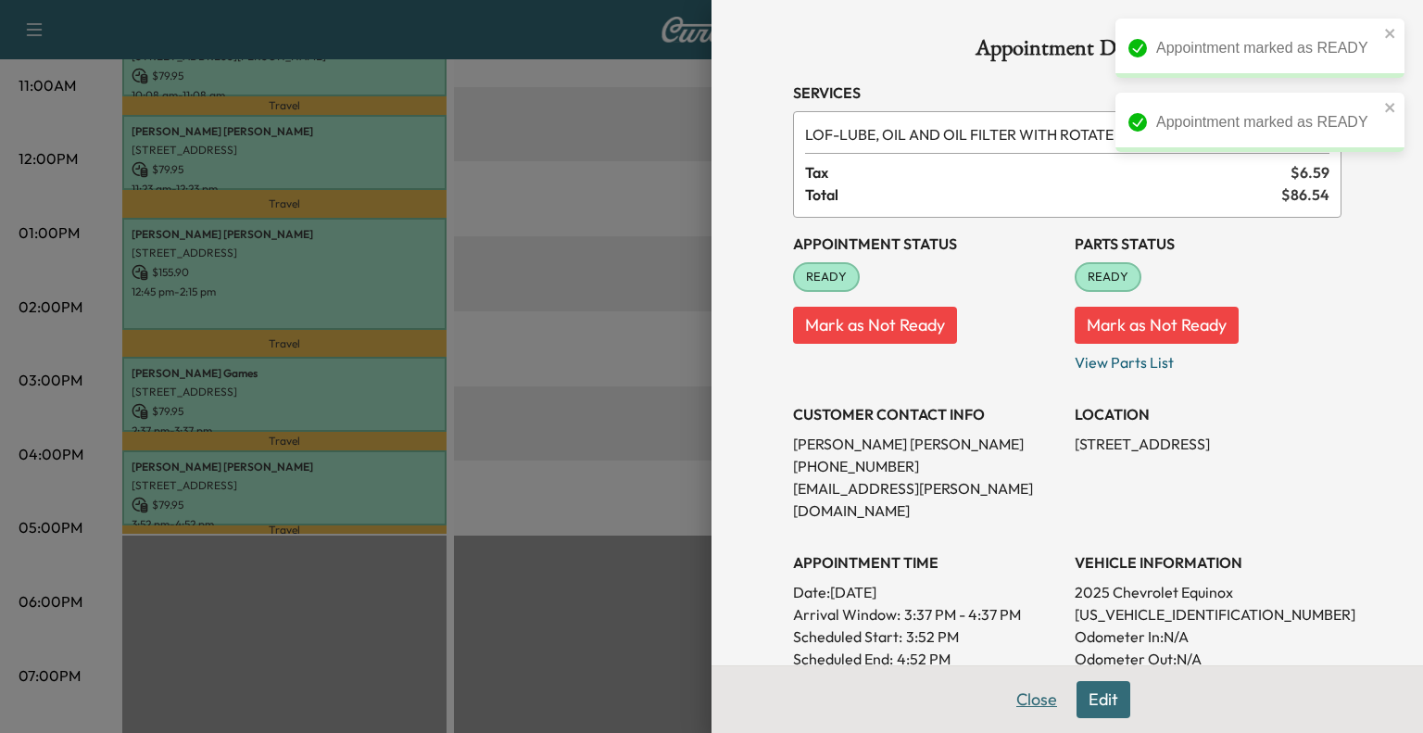
click at [1004, 700] on button "Close" at bounding box center [1036, 699] width 65 height 37
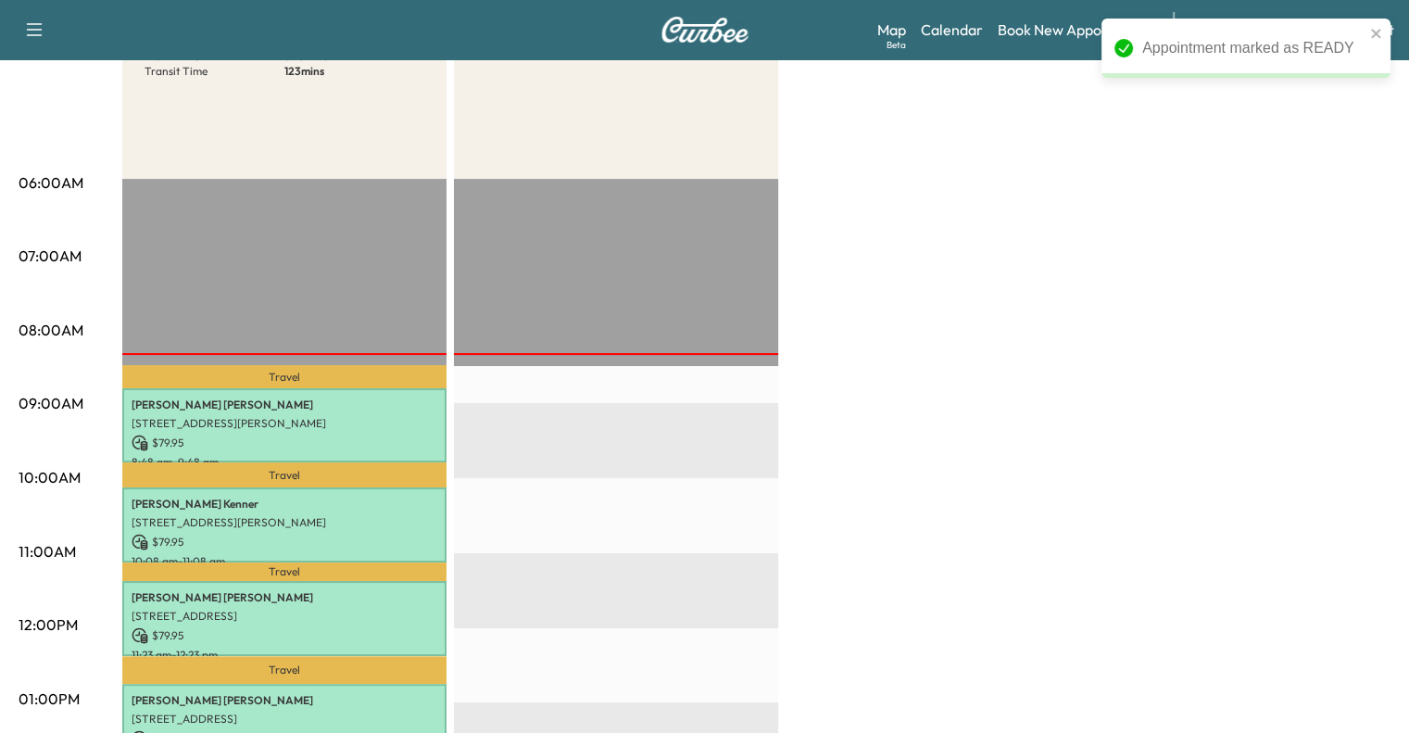
scroll to position [0, 0]
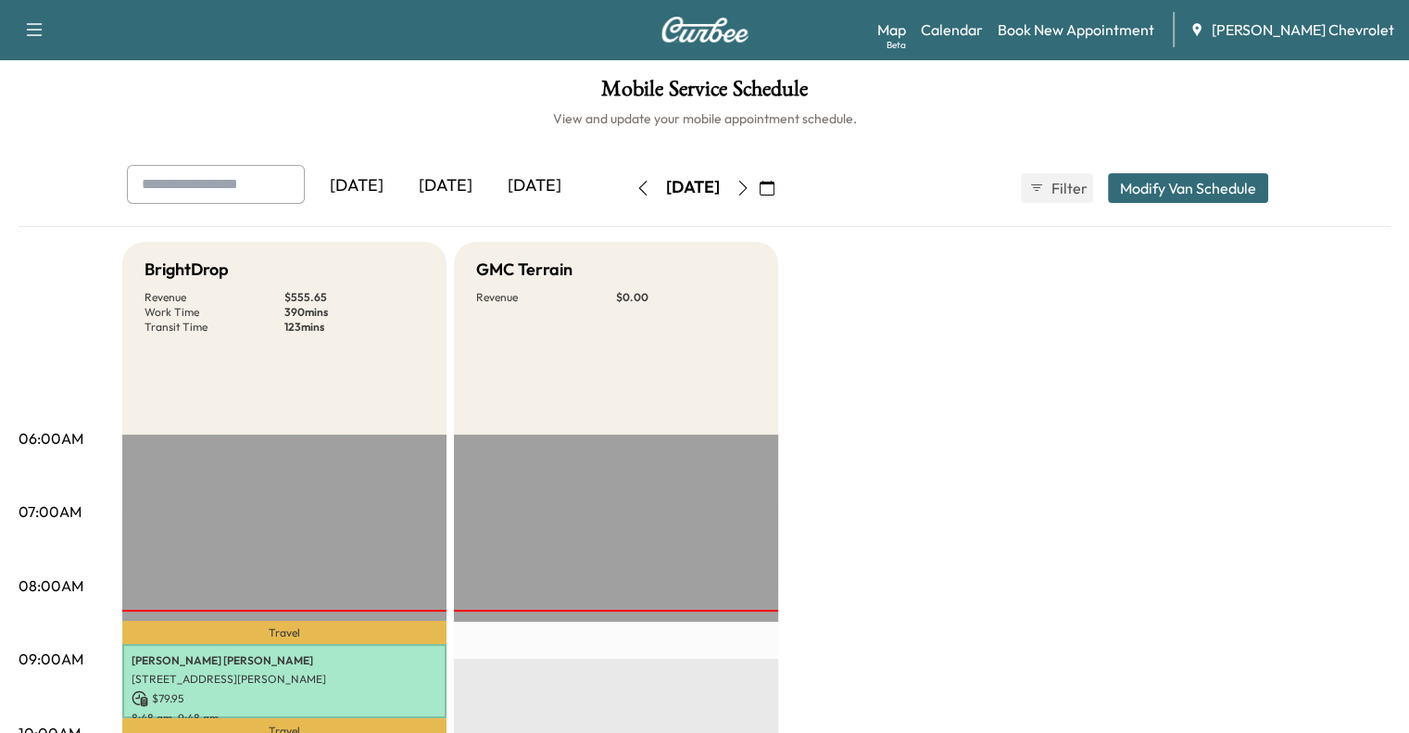
click at [401, 188] on div "[DATE]" at bounding box center [445, 186] width 89 height 43
click at [490, 202] on div "[DATE]" at bounding box center [534, 186] width 89 height 43
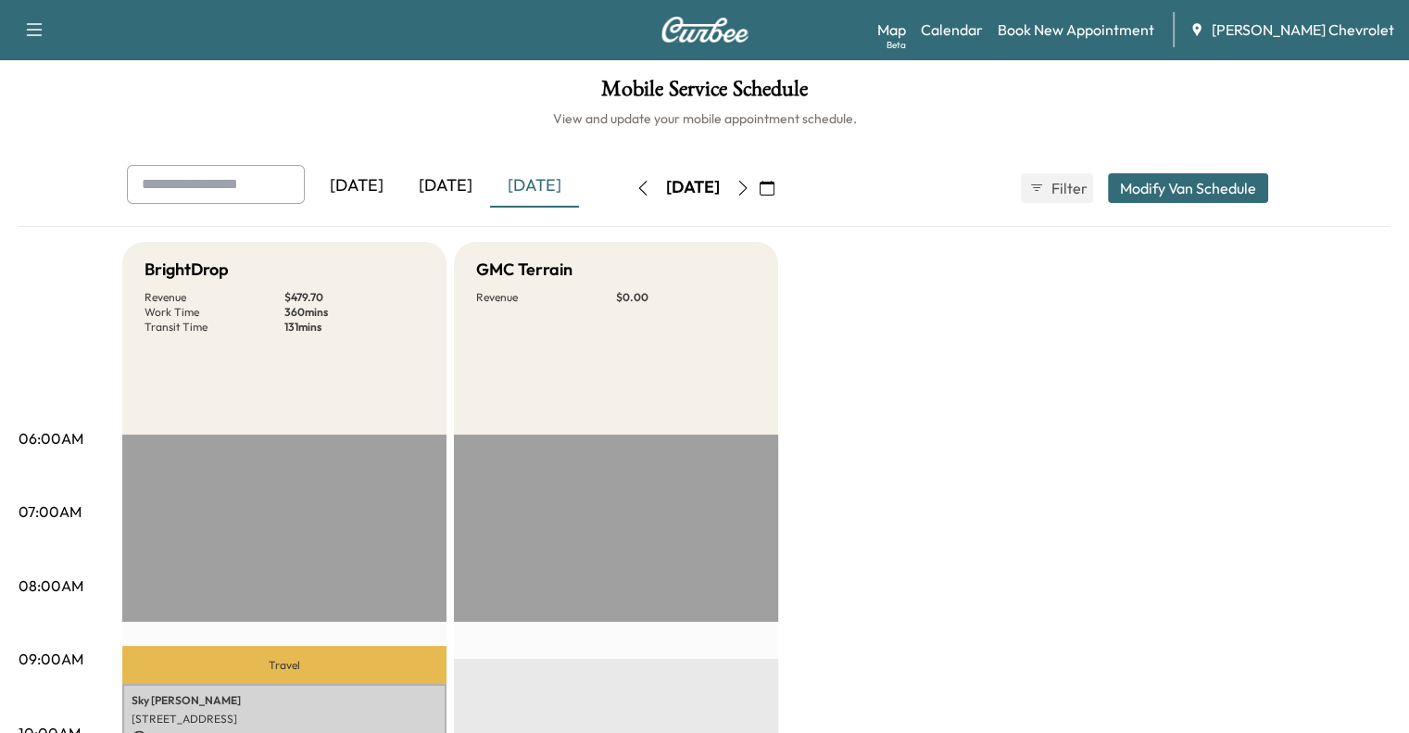
click at [401, 182] on div "[DATE]" at bounding box center [445, 186] width 89 height 43
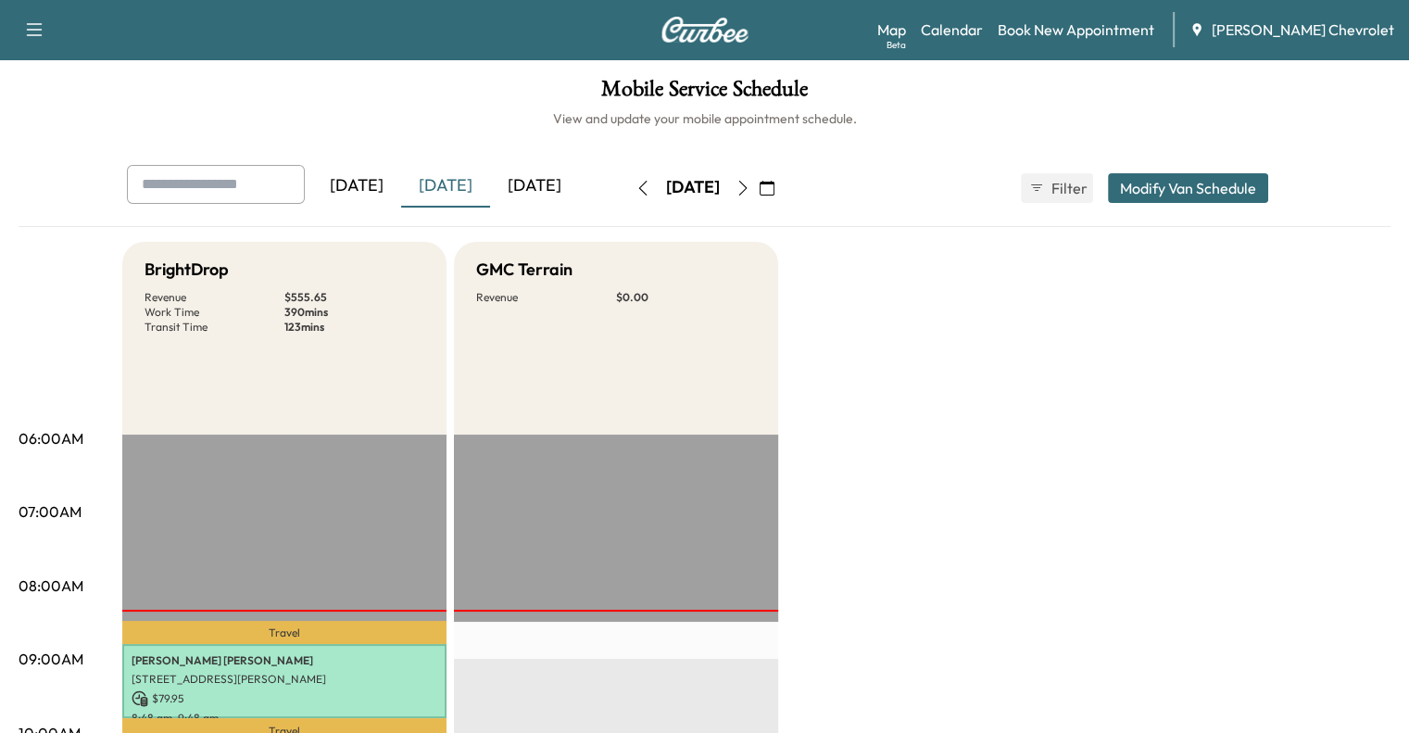
click at [490, 192] on div "[DATE]" at bounding box center [534, 186] width 89 height 43
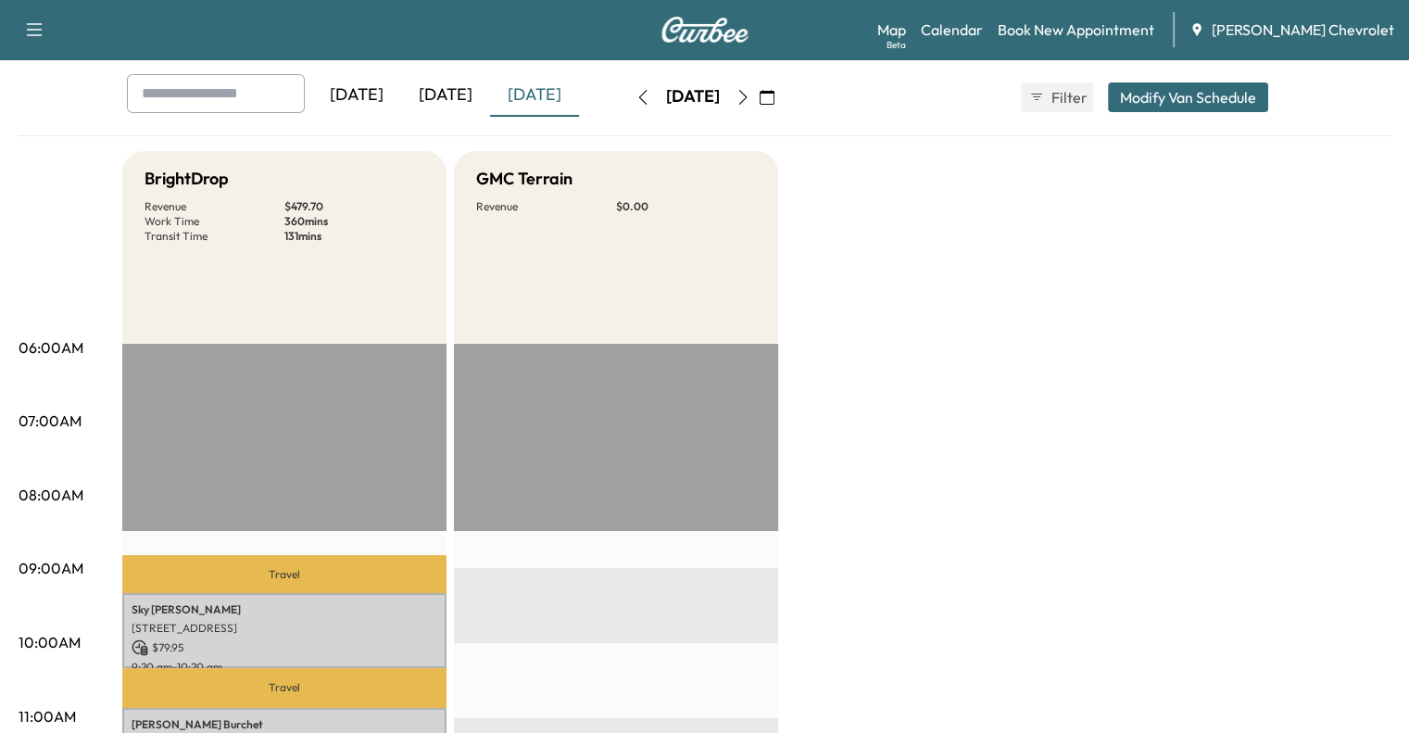
scroll to position [85, 0]
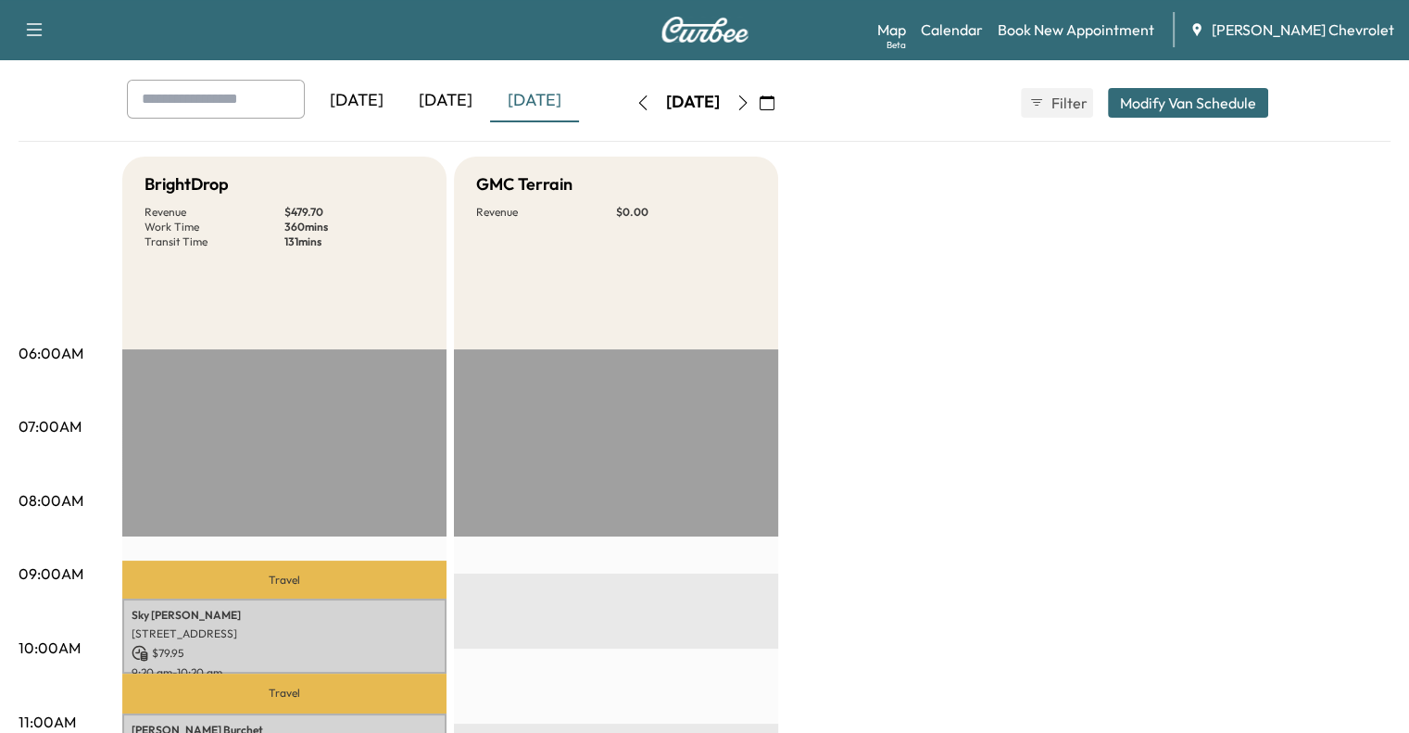
click at [312, 93] on div "[DATE]" at bounding box center [356, 101] width 89 height 43
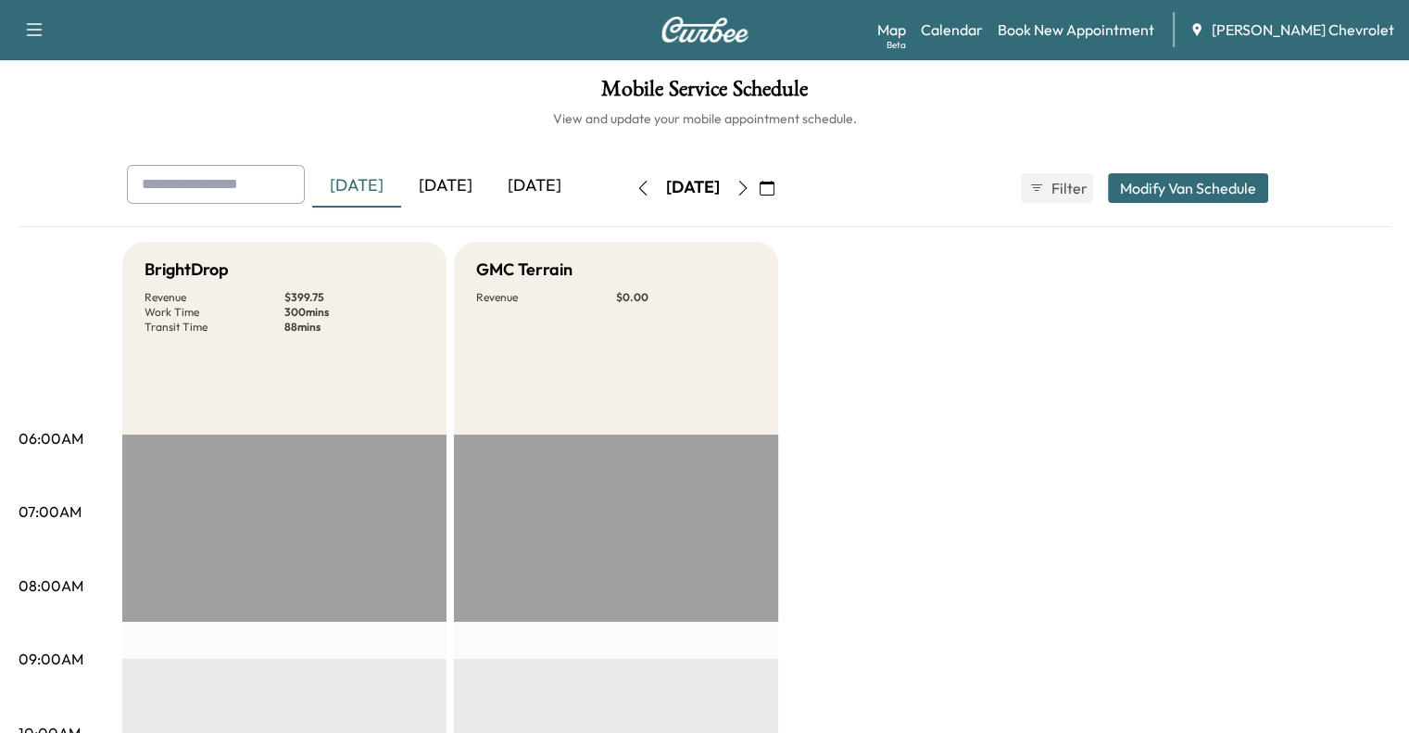
click at [382, 217] on div "[DATE] [DATE] [DATE] [DATE] September 2025 S M T W T F S 31 1 2 3 4 5 6 7 8 9 1…" at bounding box center [705, 196] width 1372 height 62
click at [401, 177] on div "[DATE]" at bounding box center [445, 186] width 89 height 43
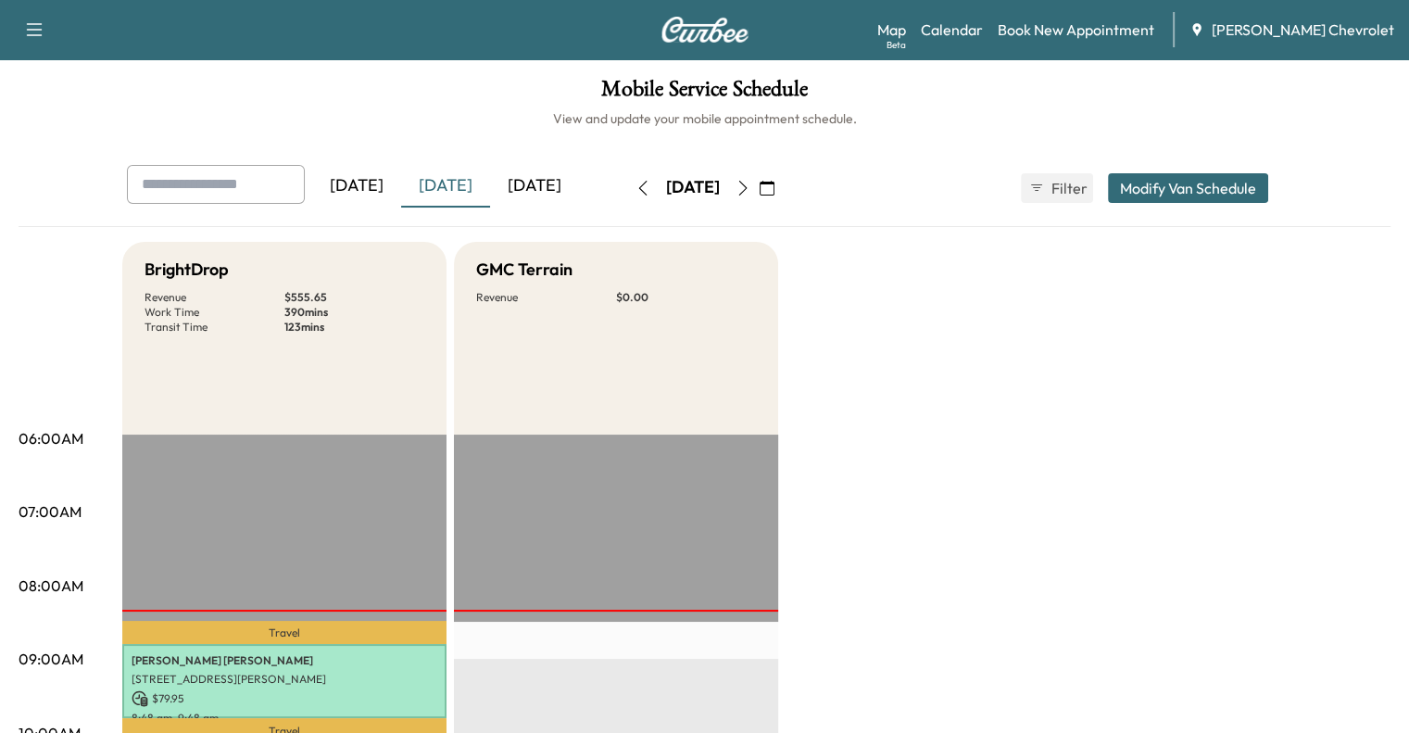
click at [312, 192] on div "[DATE]" at bounding box center [356, 186] width 89 height 43
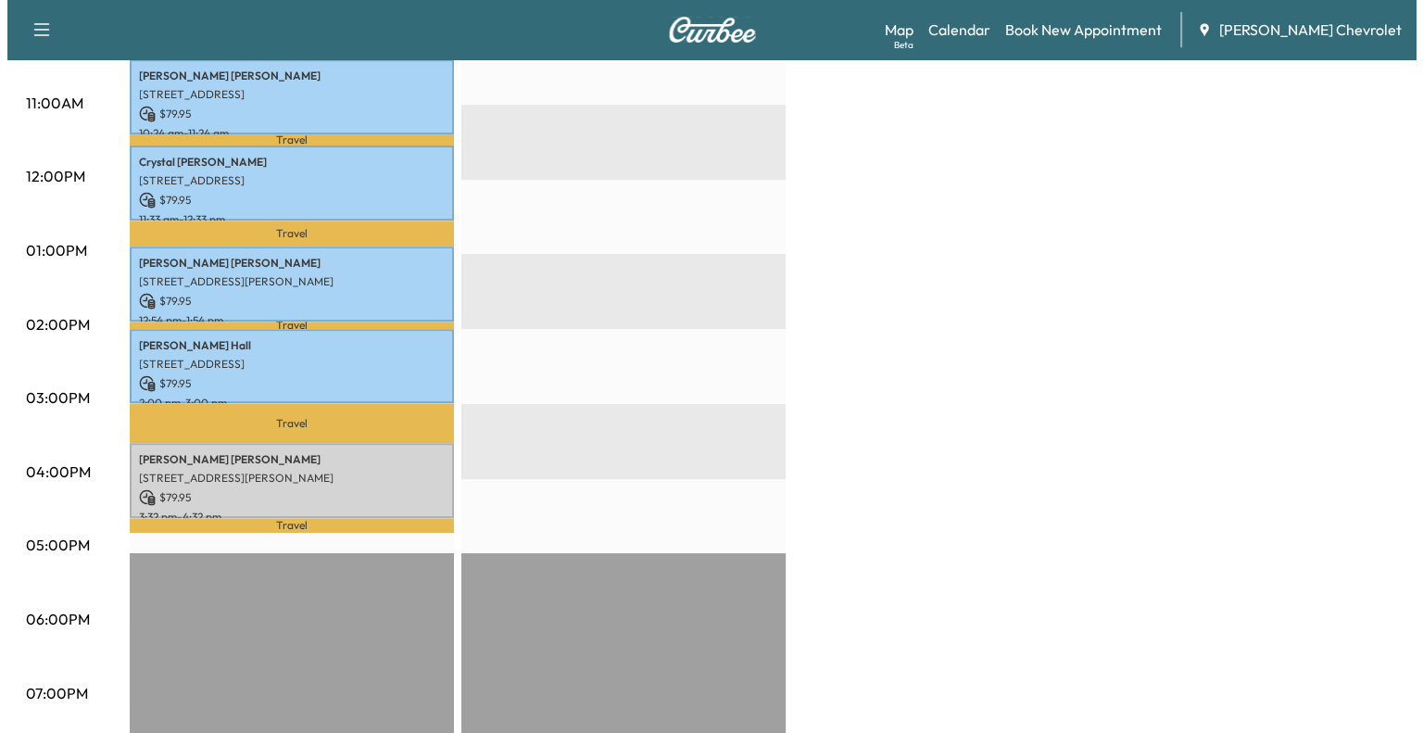
scroll to position [714, 0]
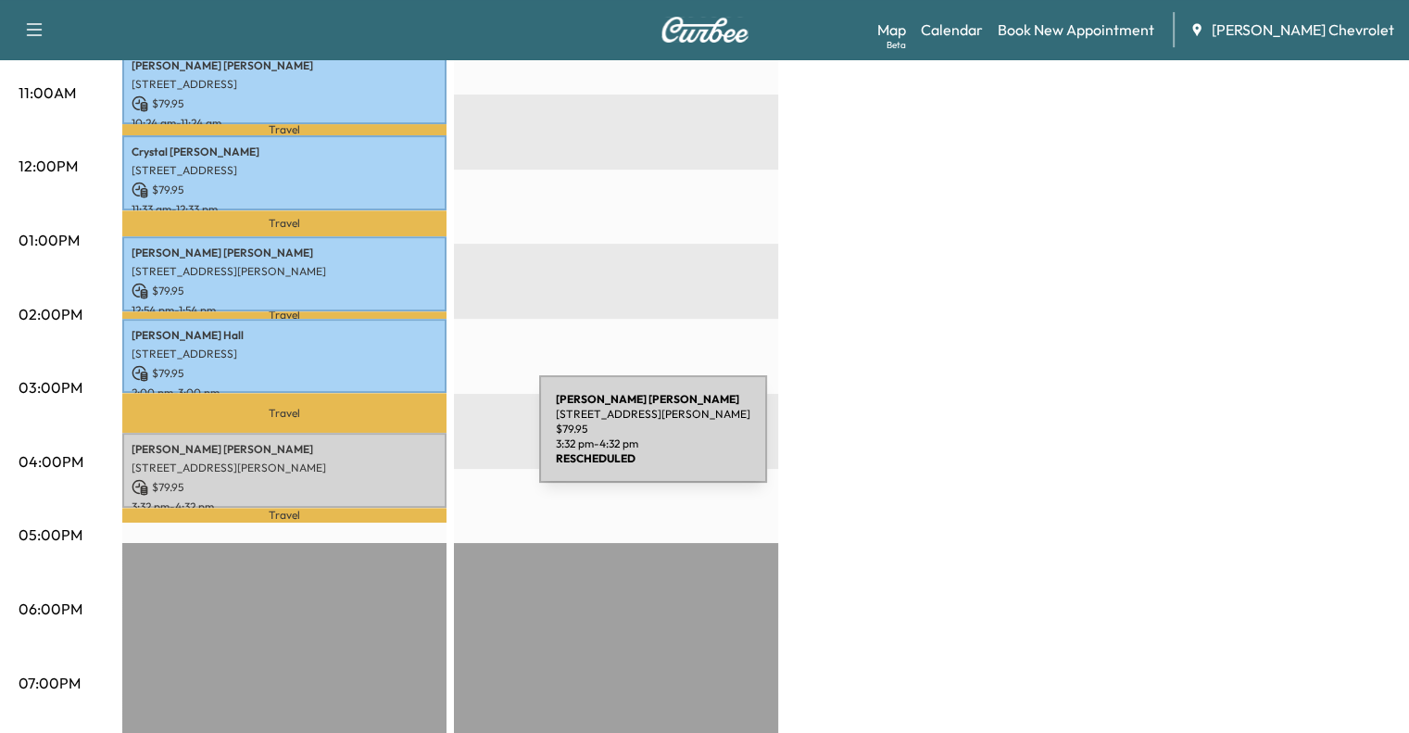
click at [405, 444] on p "[PERSON_NAME]" at bounding box center [285, 449] width 306 height 15
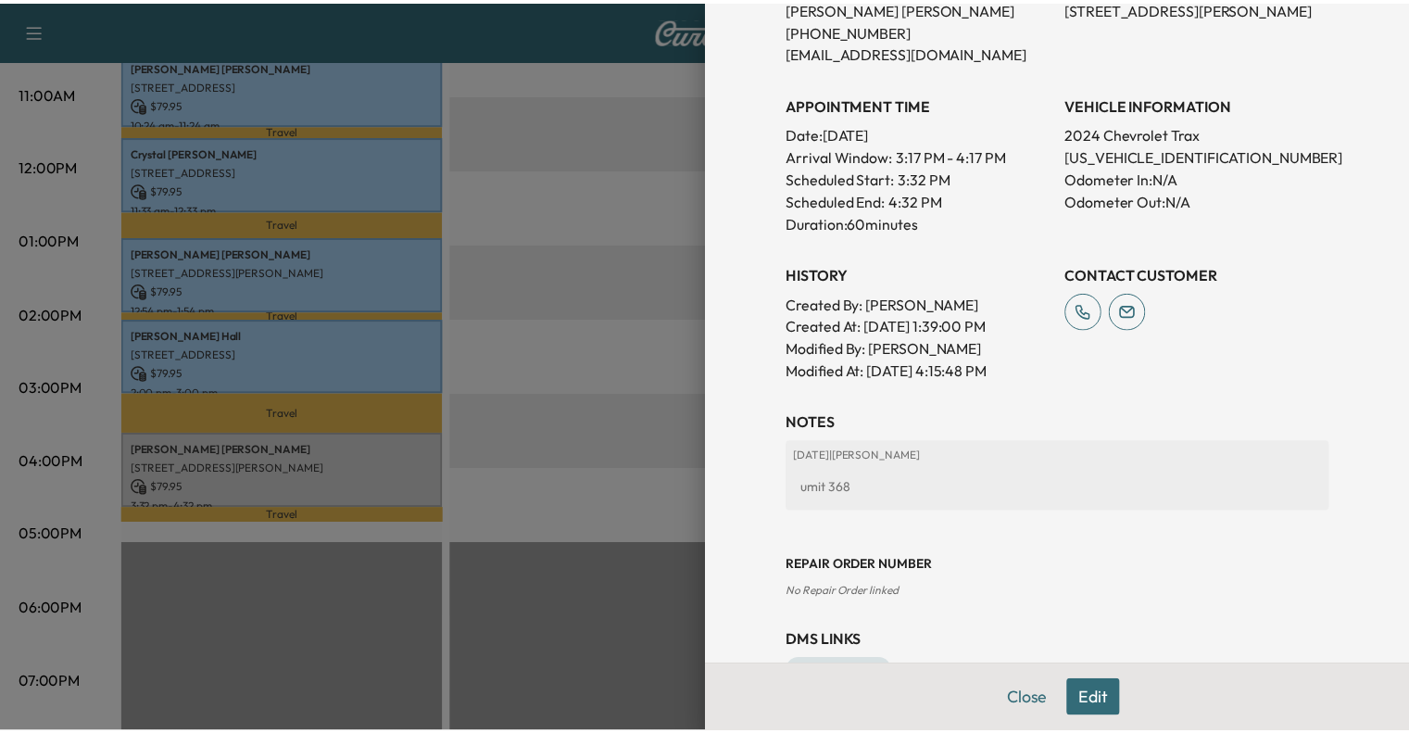
scroll to position [385, 0]
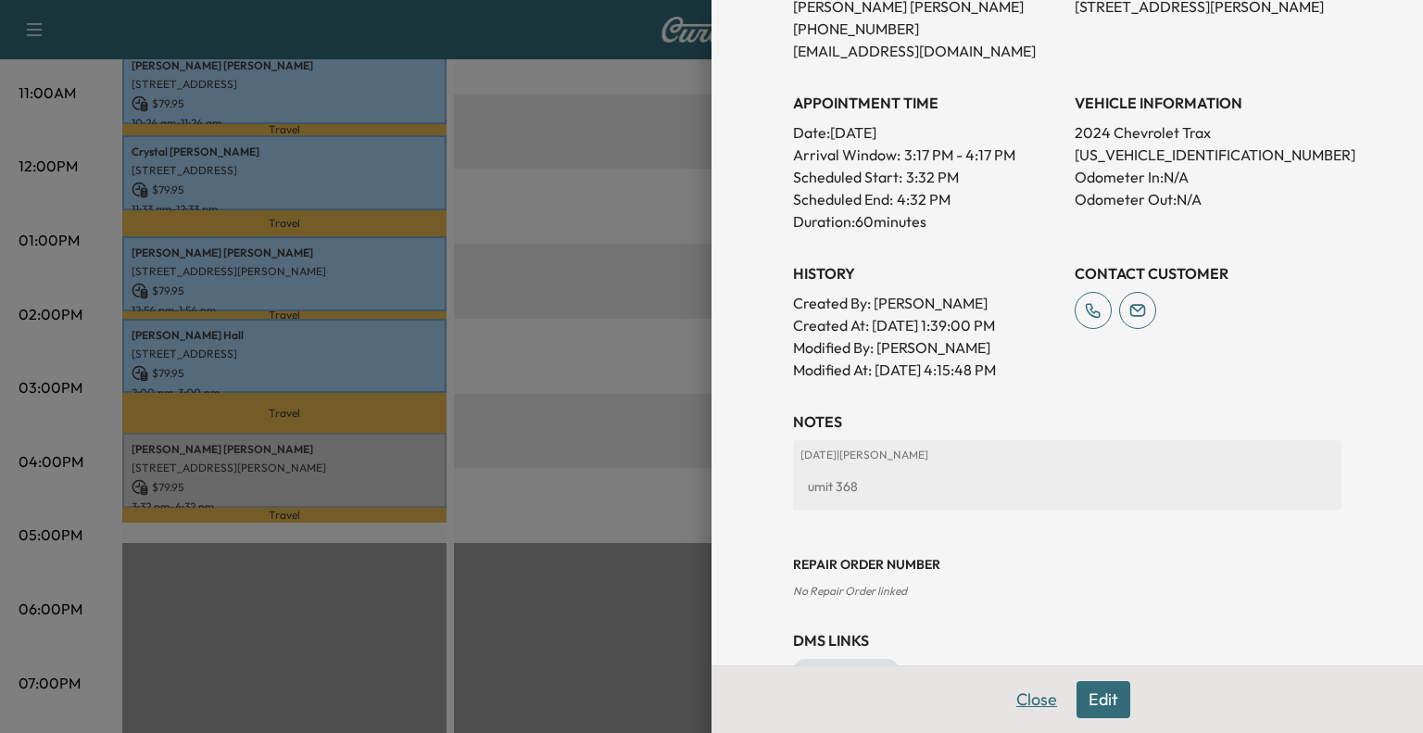
click at [1029, 706] on button "Close" at bounding box center [1036, 699] width 65 height 37
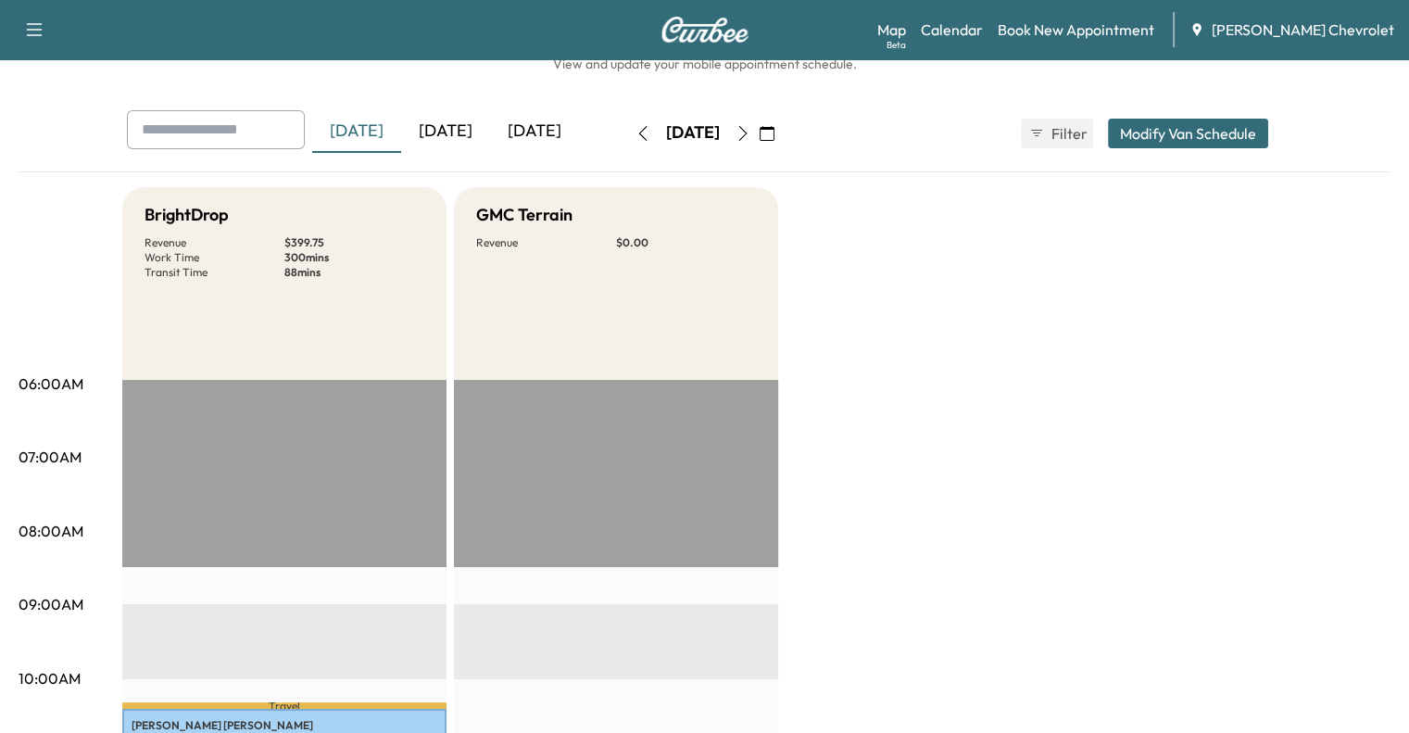
scroll to position [0, 0]
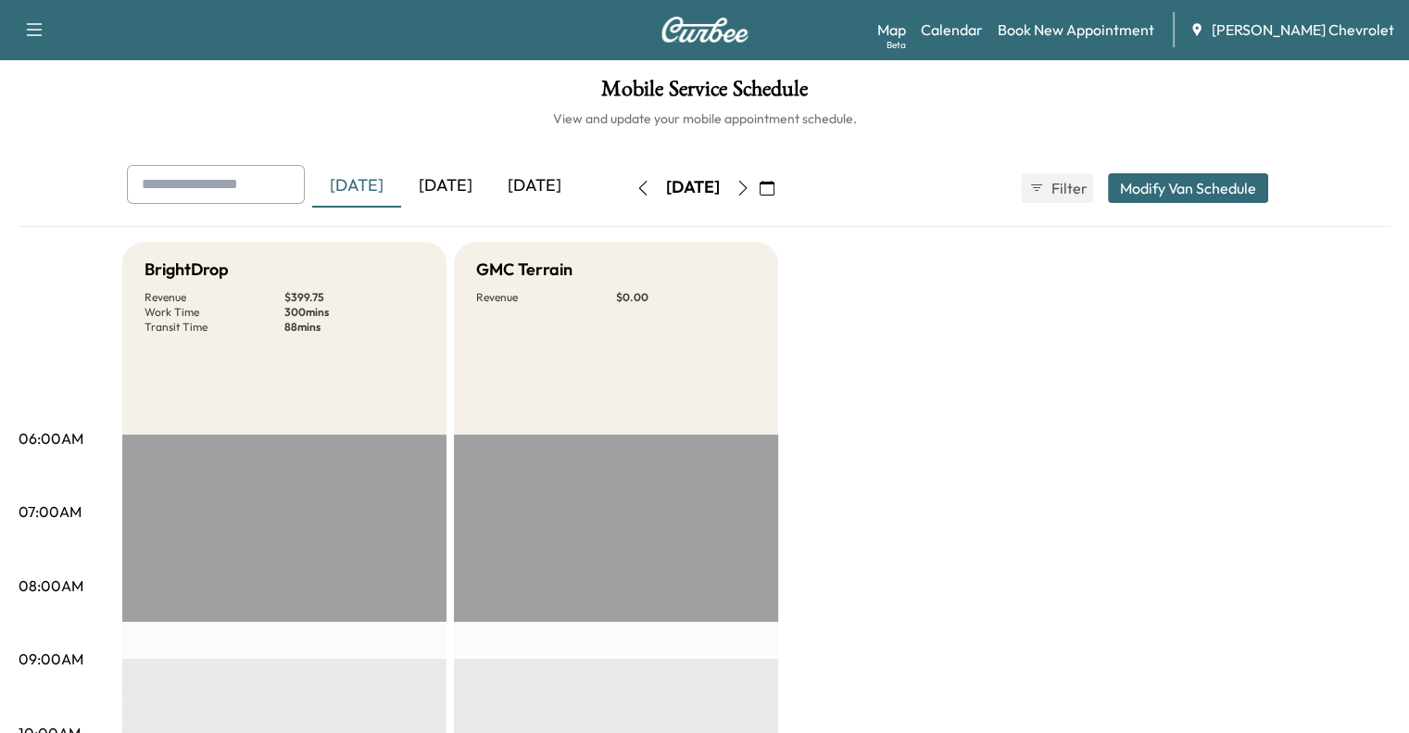
click at [401, 170] on div "[DATE]" at bounding box center [445, 186] width 89 height 43
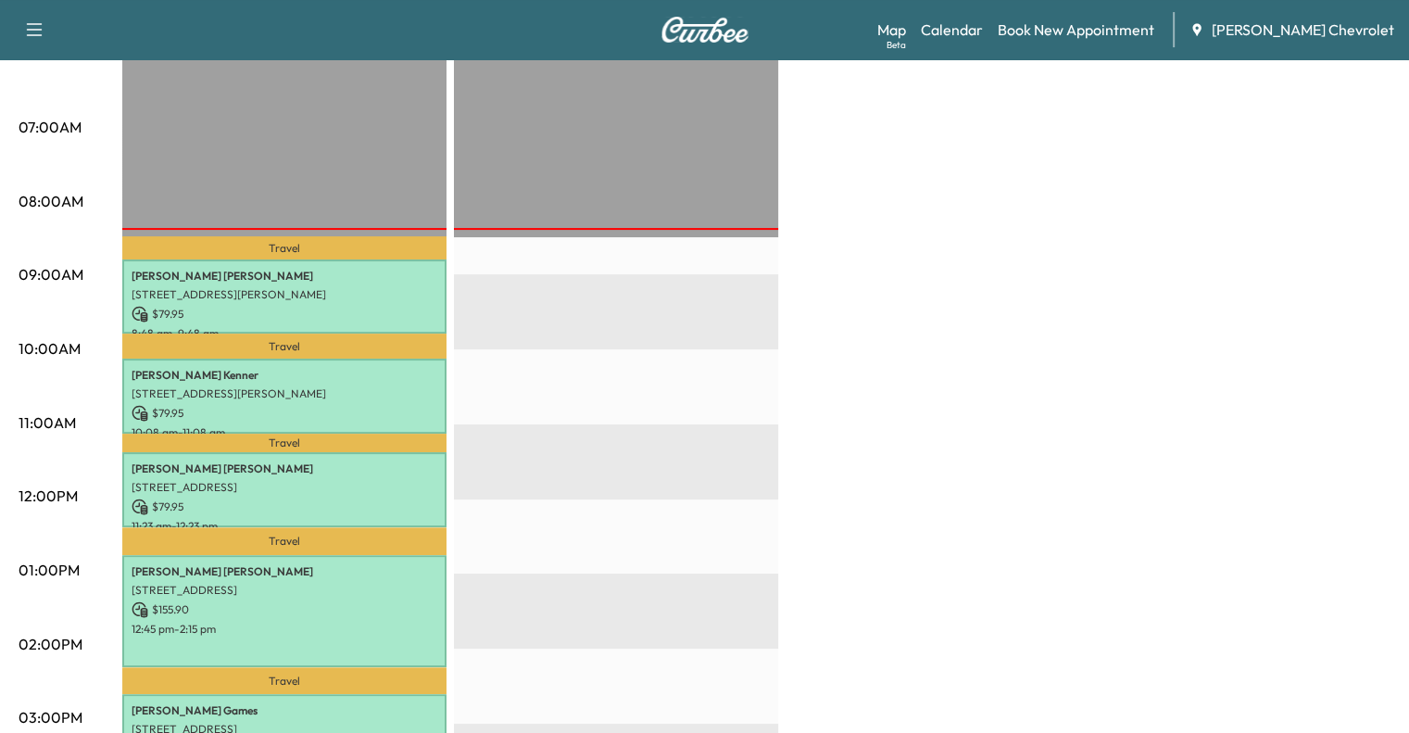
scroll to position [383, 0]
click at [525, 284] on div "EST Start" at bounding box center [616, 649] width 324 height 1197
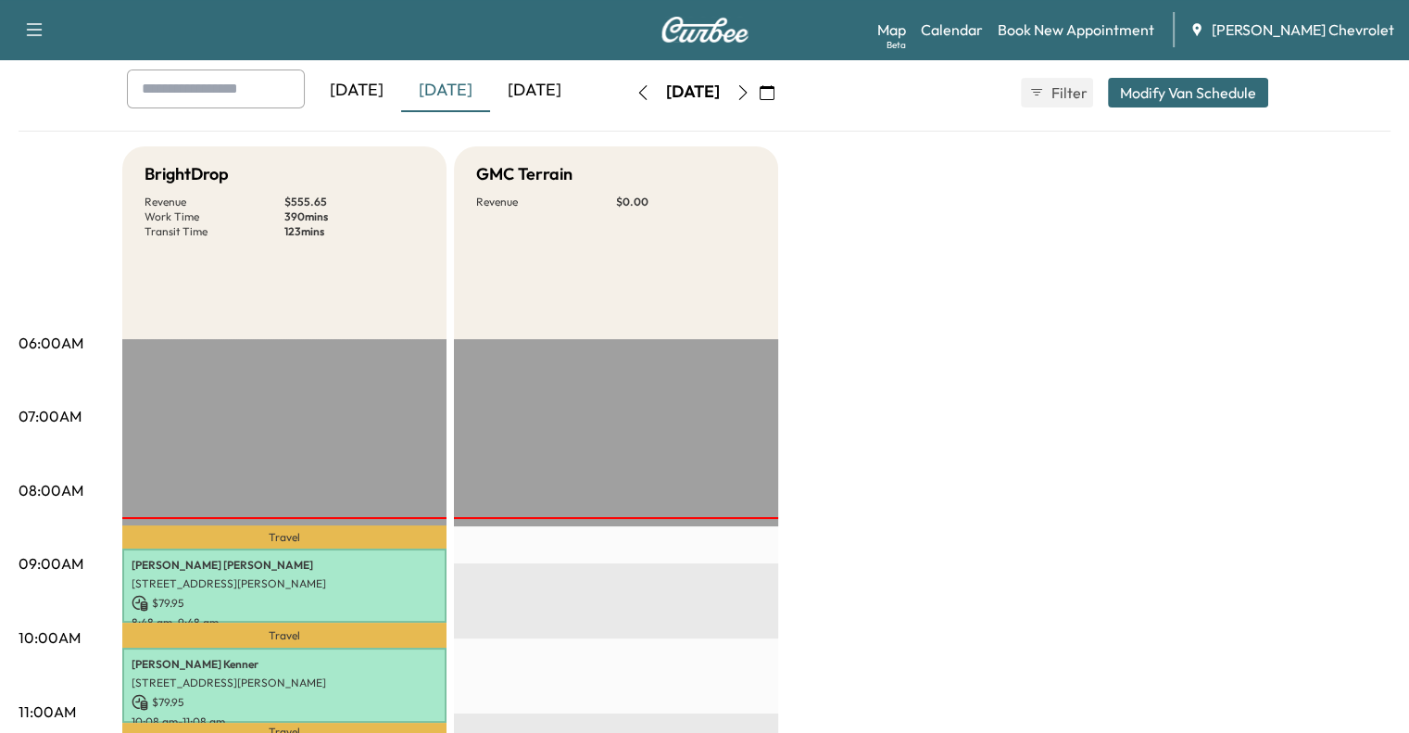
scroll to position [89, 0]
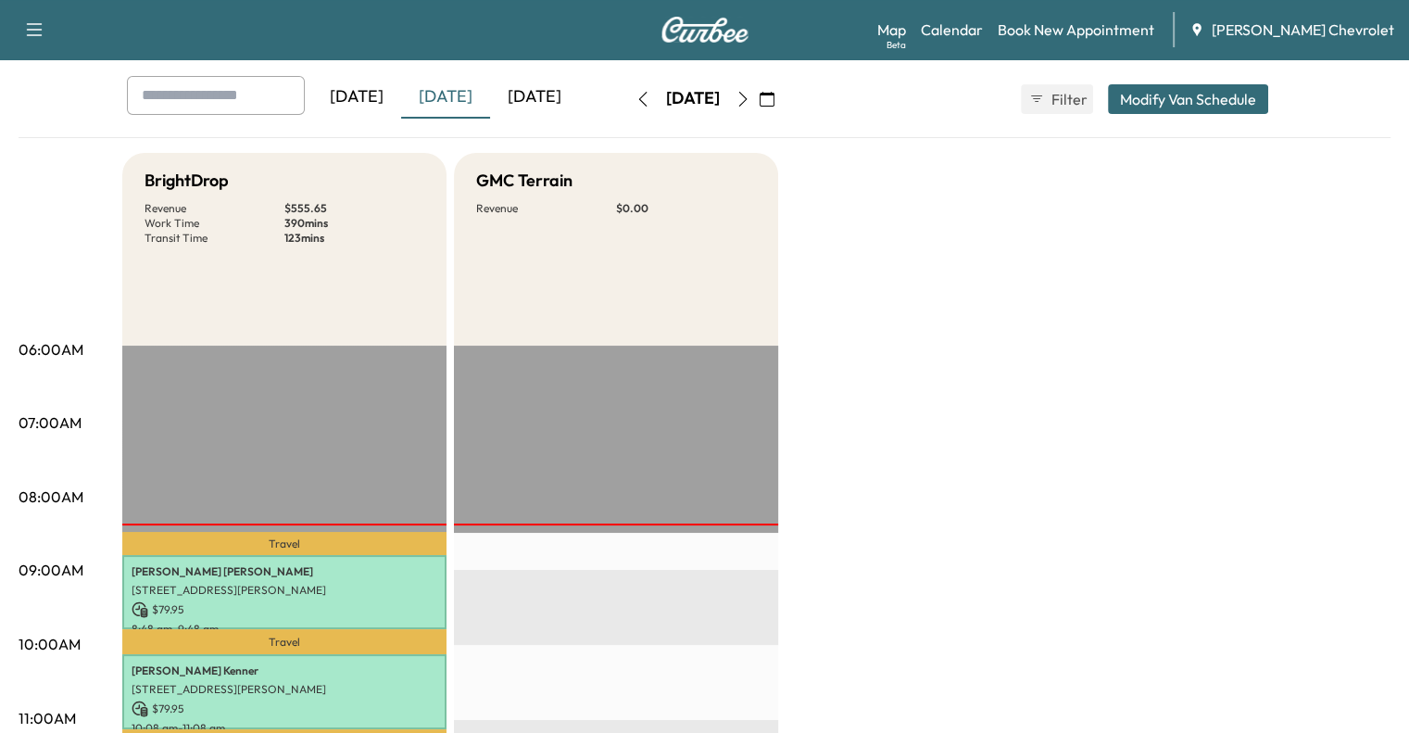
click at [490, 107] on div "[DATE]" at bounding box center [534, 97] width 89 height 43
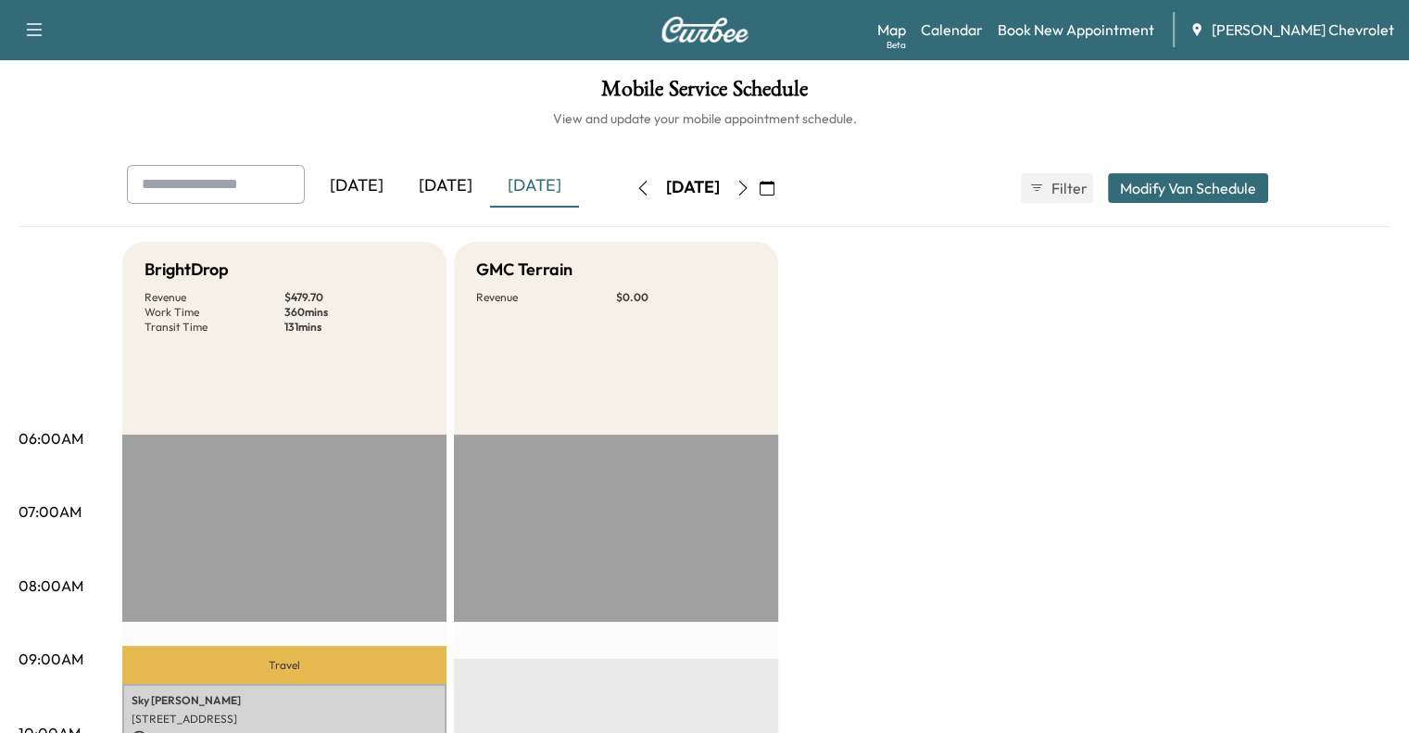
click at [401, 194] on div "[DATE]" at bounding box center [445, 186] width 89 height 43
